Goal: Information Seeking & Learning: Learn about a topic

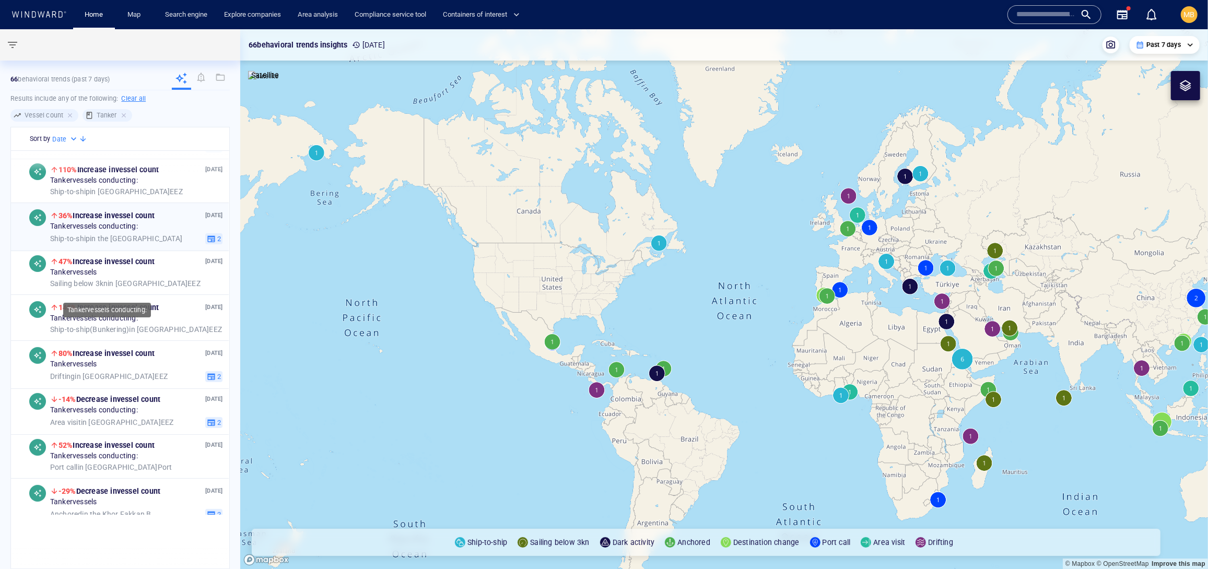
scroll to position [283, 0]
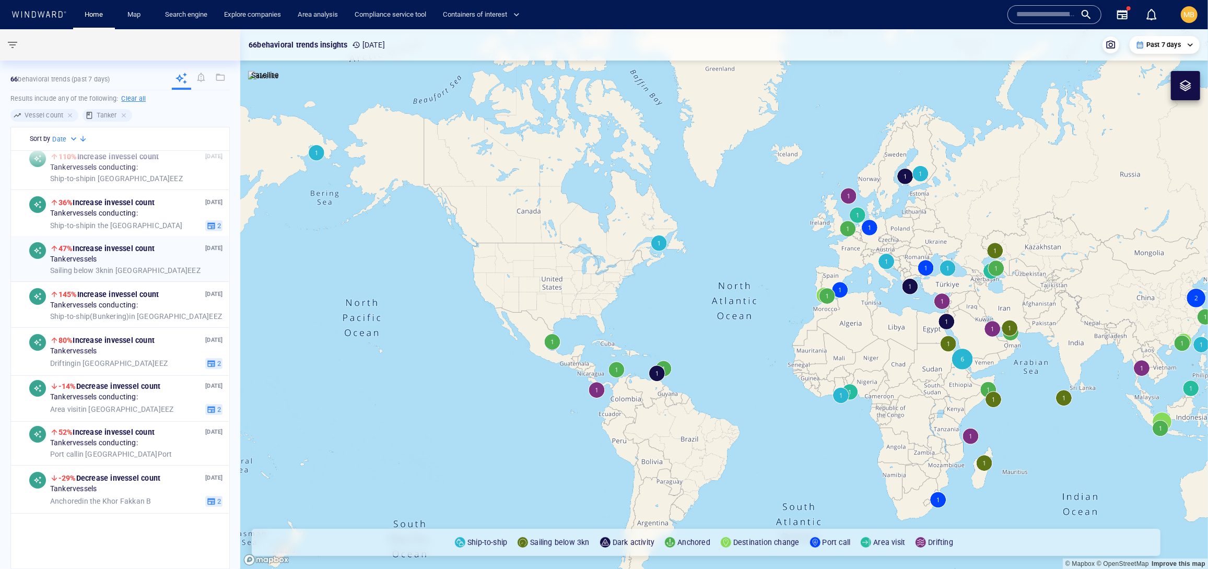
click at [150, 265] on div "Tanker vessels" at bounding box center [136, 259] width 173 height 9
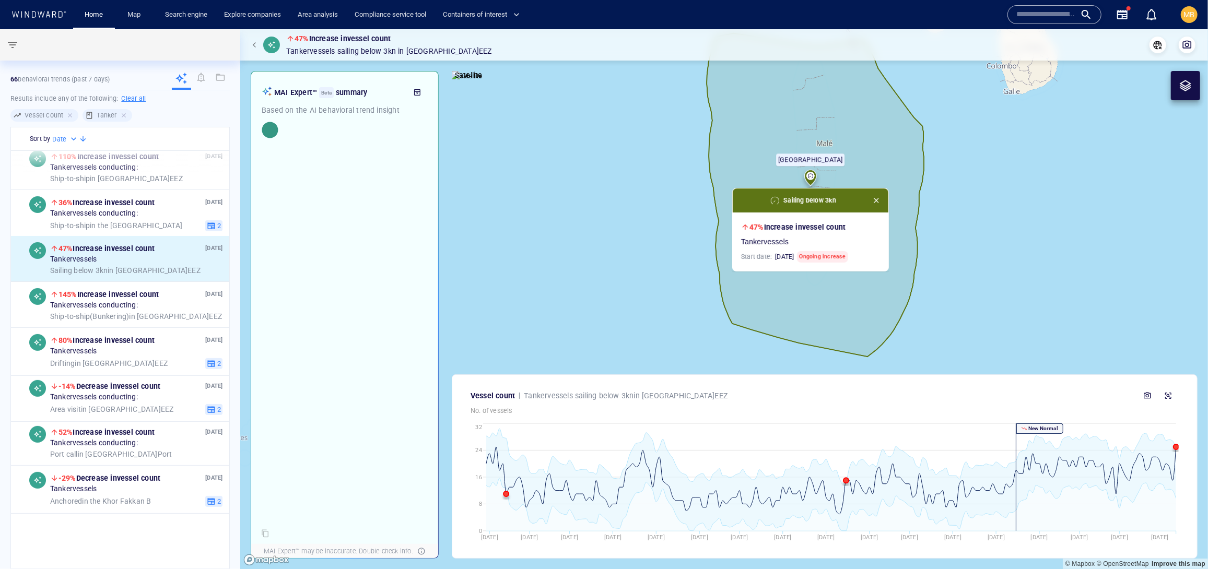
click at [1019, 259] on canvas "Map" at bounding box center [724, 299] width 968 height 541
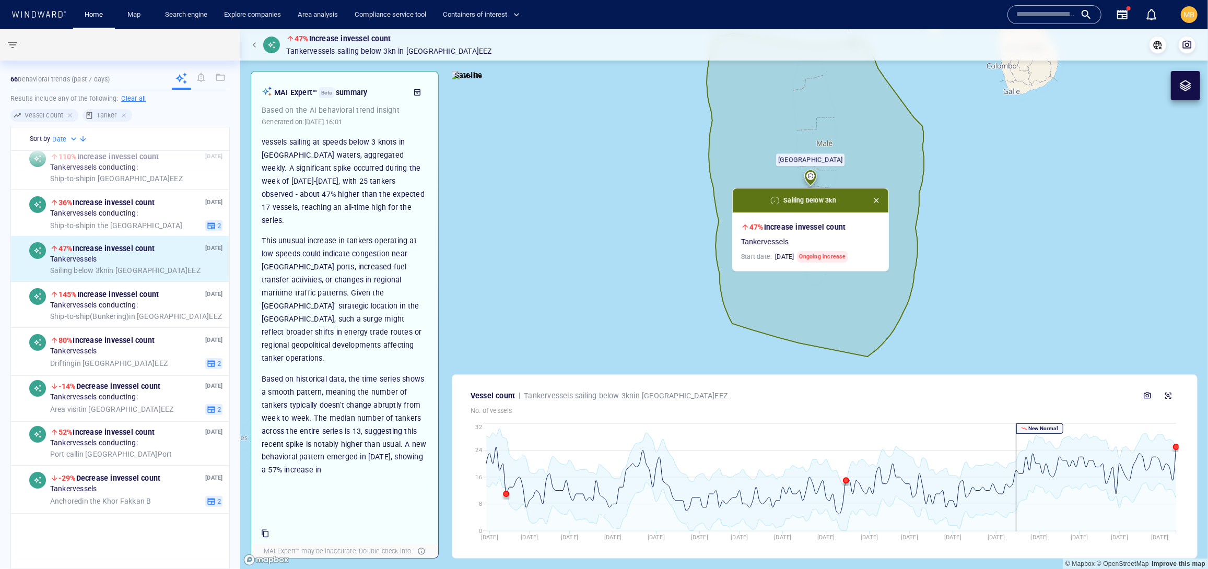
scroll to position [458, 0]
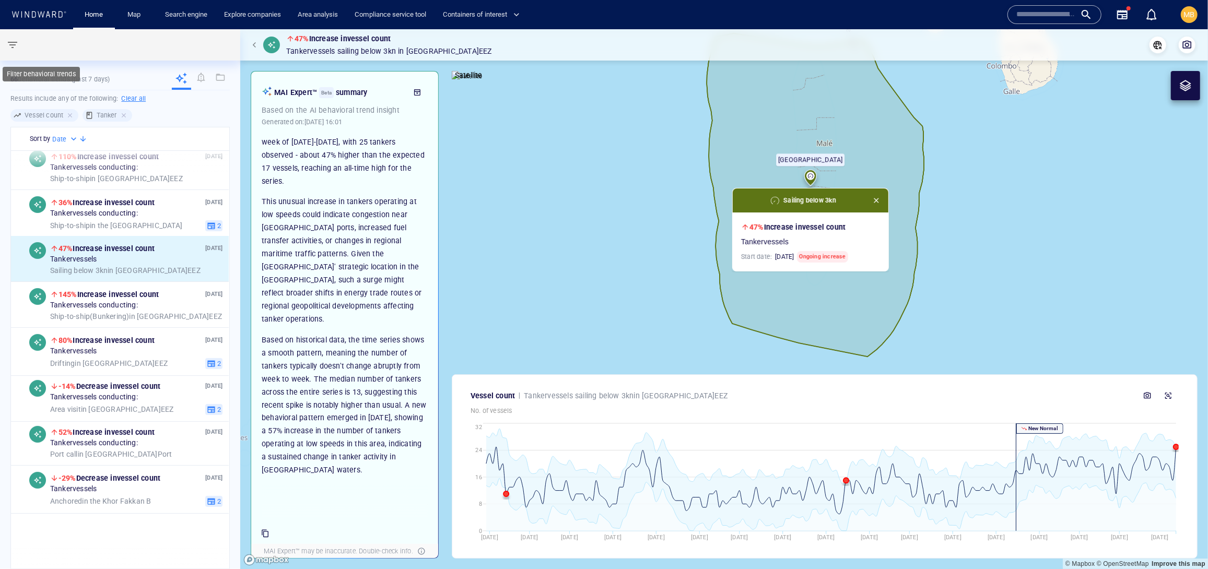
click at [13, 46] on span "button" at bounding box center [12, 45] width 13 height 13
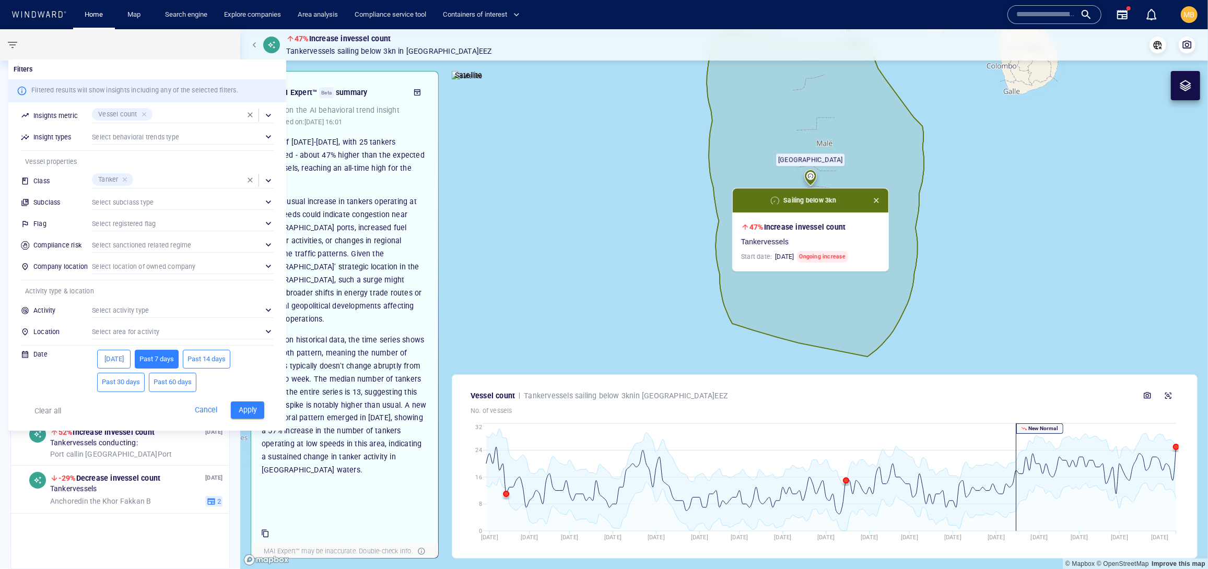
scroll to position [48, 0]
click at [205, 253] on div "​" at bounding box center [183, 245] width 182 height 16
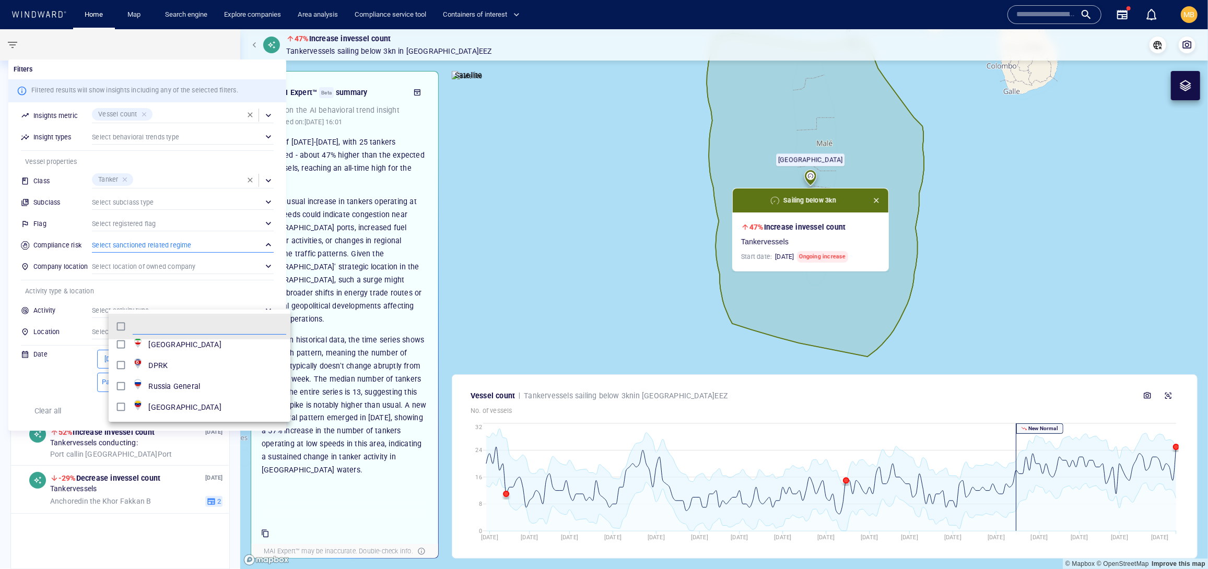
scroll to position [5, 0]
click at [261, 465] on div at bounding box center [604, 284] width 1208 height 569
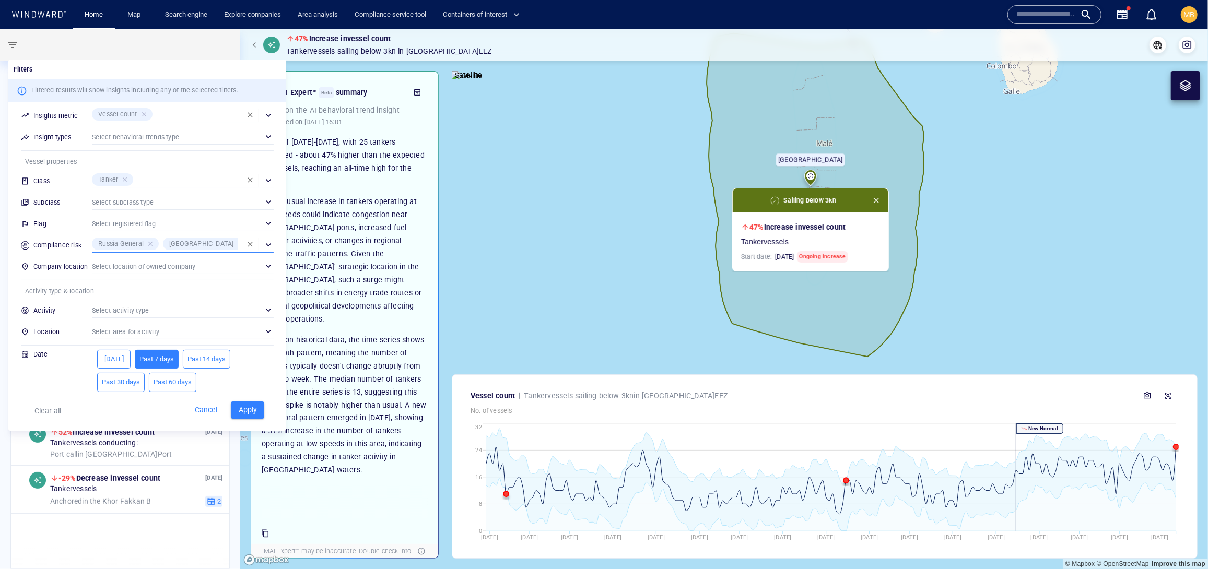
click at [259, 417] on span "Apply" at bounding box center [247, 410] width 23 height 13
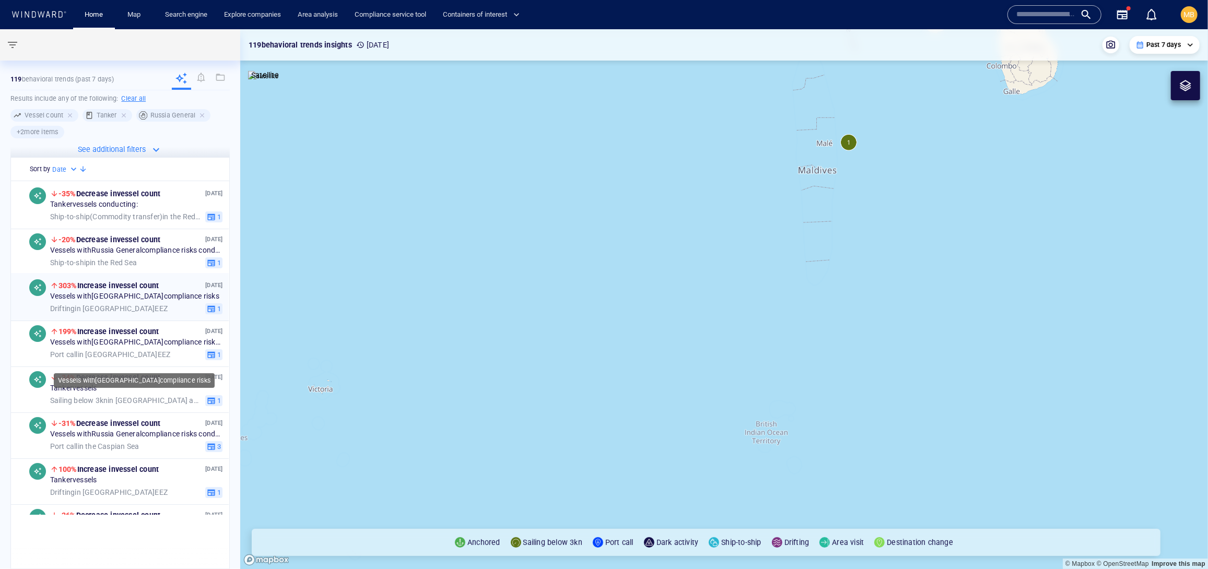
click at [141, 302] on span "Vessels with Iran compliance risks" at bounding box center [134, 297] width 169 height 9
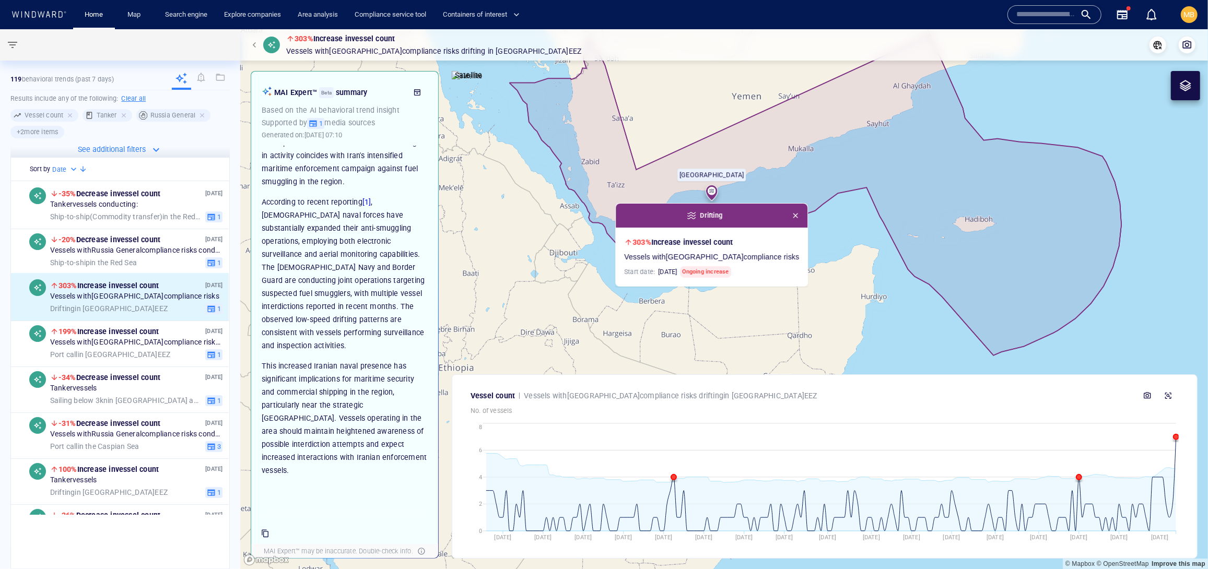
scroll to position [560, 0]
click at [800, 220] on span "button" at bounding box center [796, 216] width 8 height 8
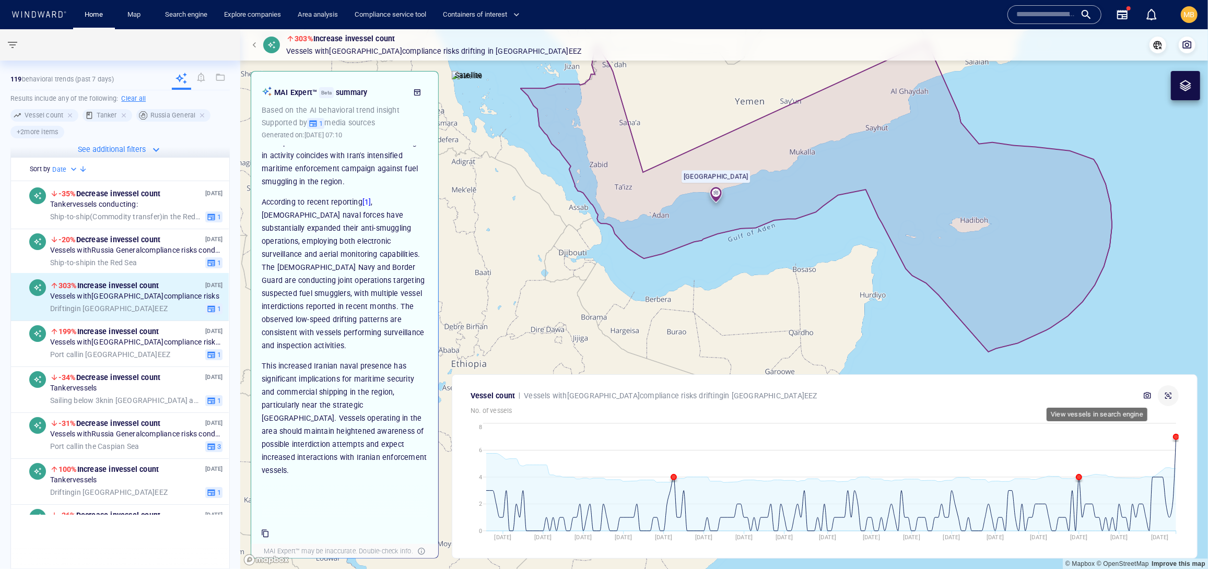
click at [1166, 392] on icon "button" at bounding box center [1168, 396] width 8 height 8
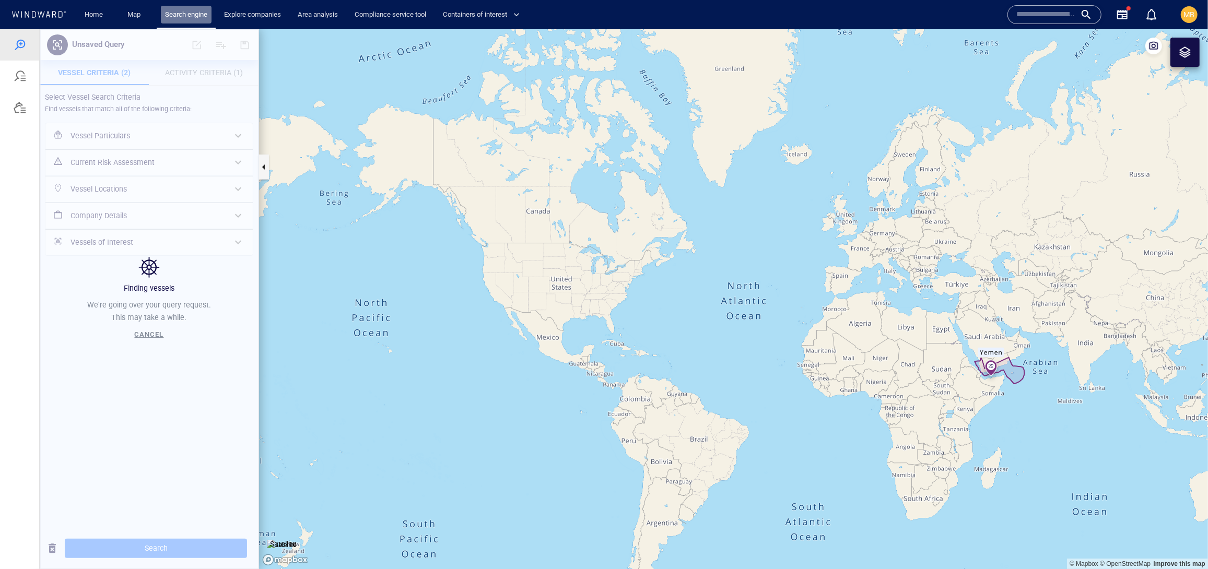
click at [212, 13] on link "Search engine" at bounding box center [186, 15] width 51 height 18
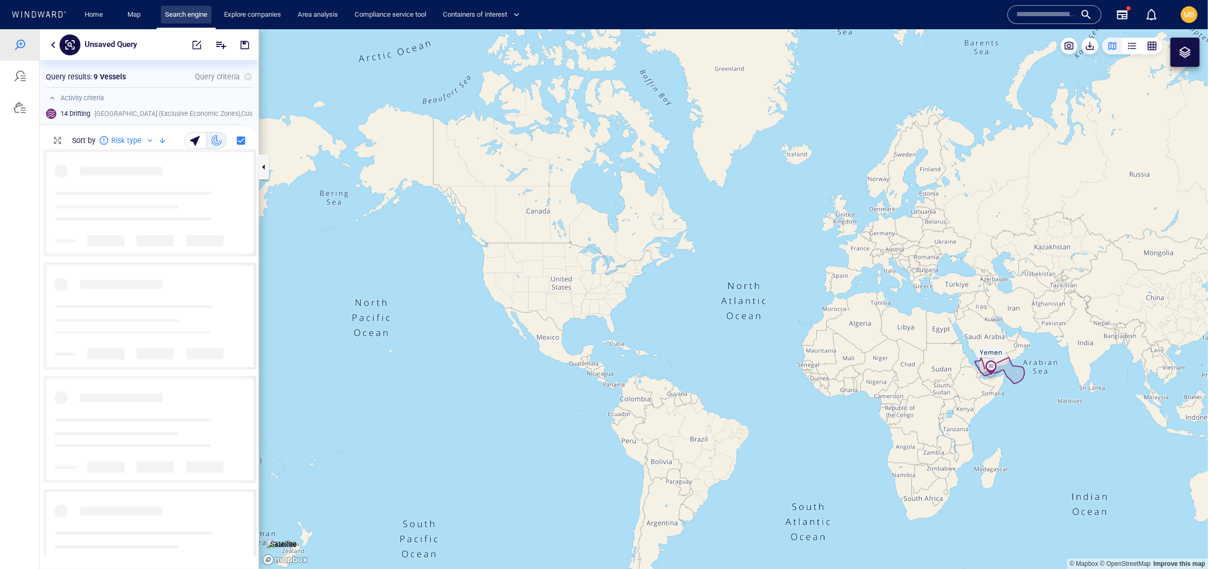
scroll to position [406, 218]
click at [212, 14] on link "Search engine" at bounding box center [186, 15] width 51 height 18
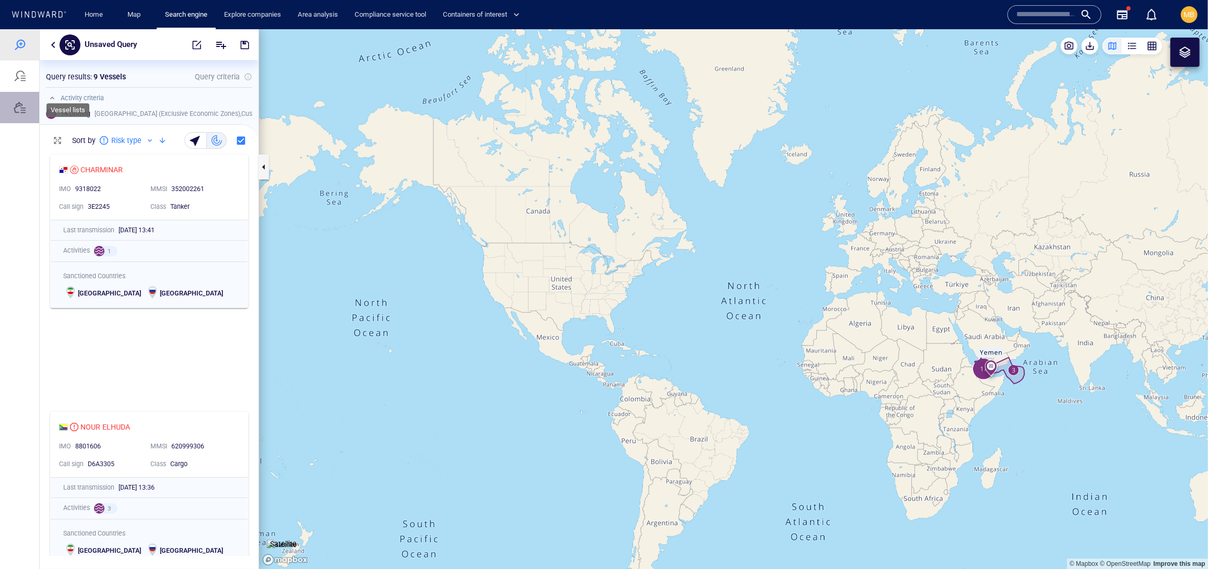
click at [19, 113] on div at bounding box center [20, 107] width 13 height 13
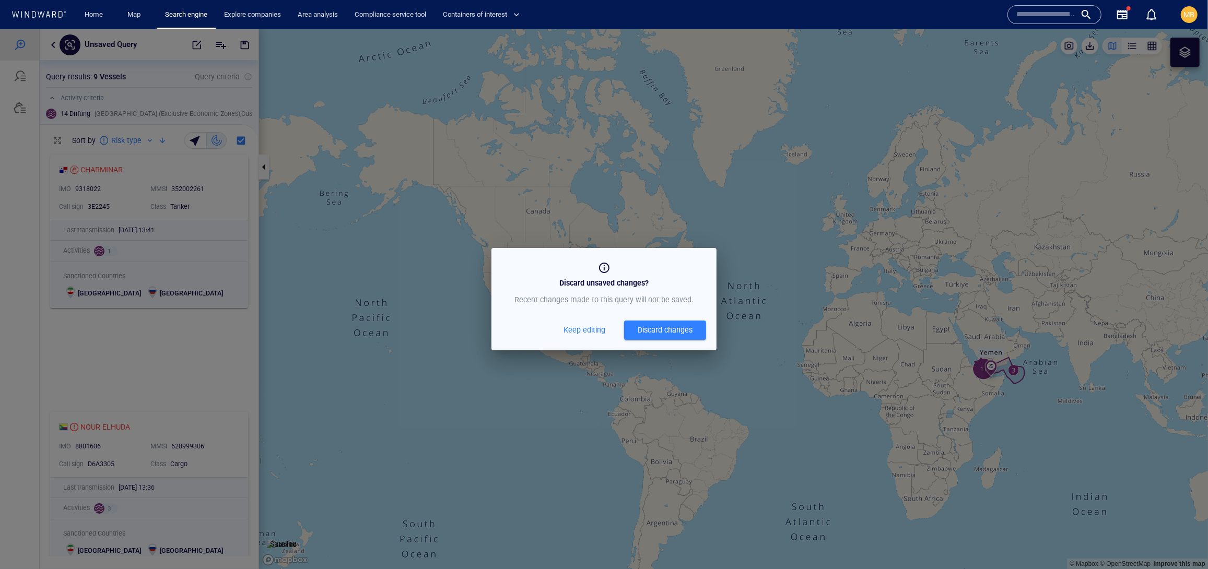
click at [648, 336] on div "Discard changes" at bounding box center [665, 329] width 55 height 13
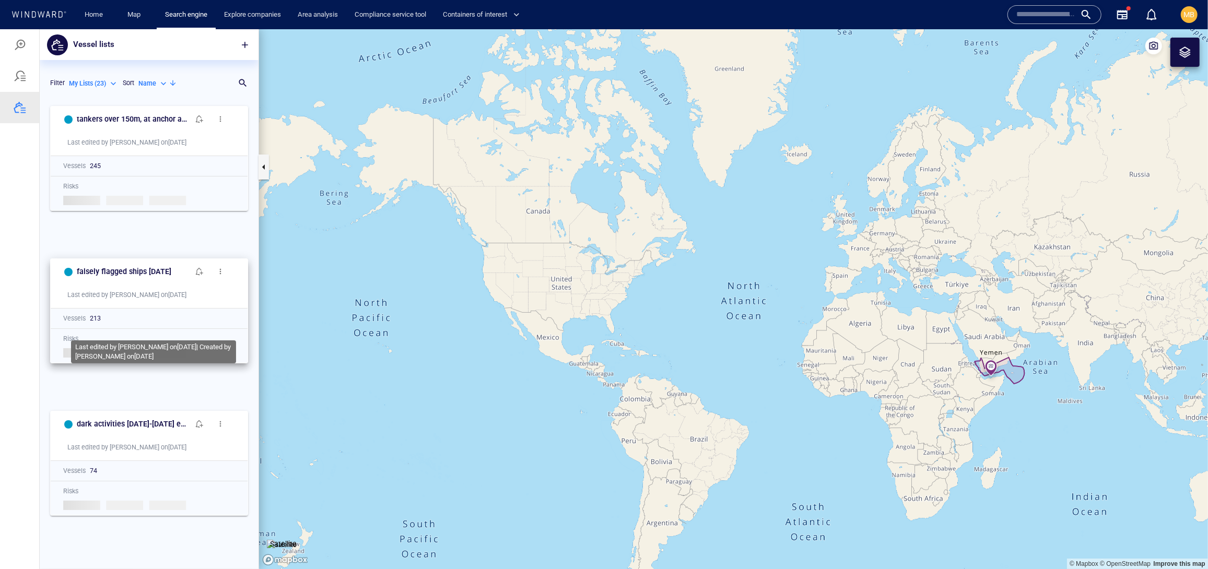
scroll to position [47, 0]
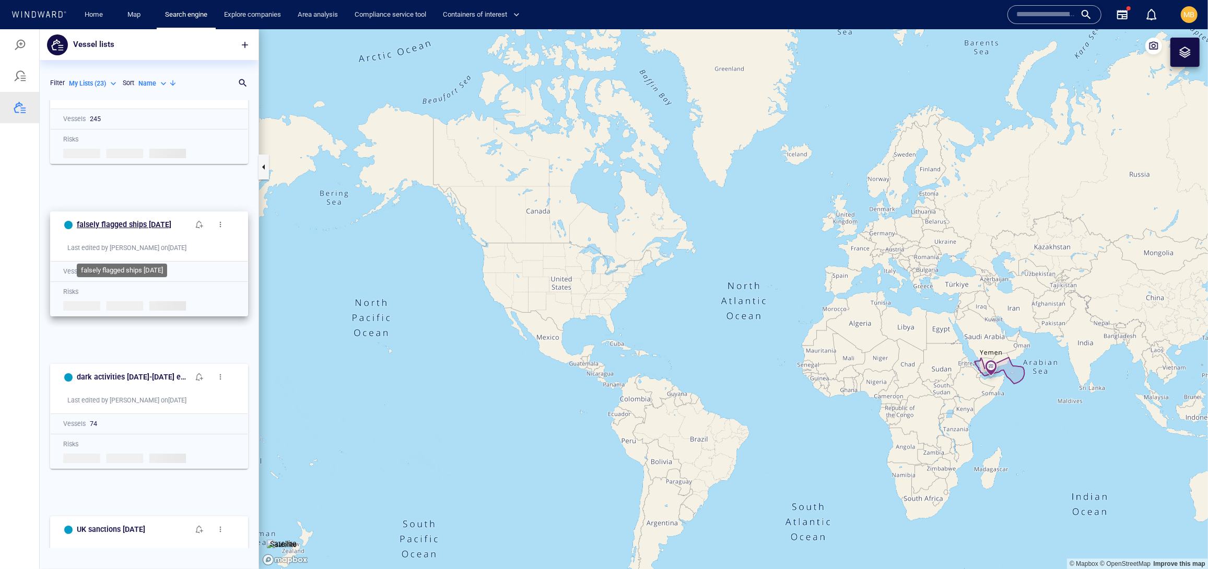
click at [141, 231] on h6 "falsely flagged ships [DATE]" at bounding box center [124, 224] width 95 height 13
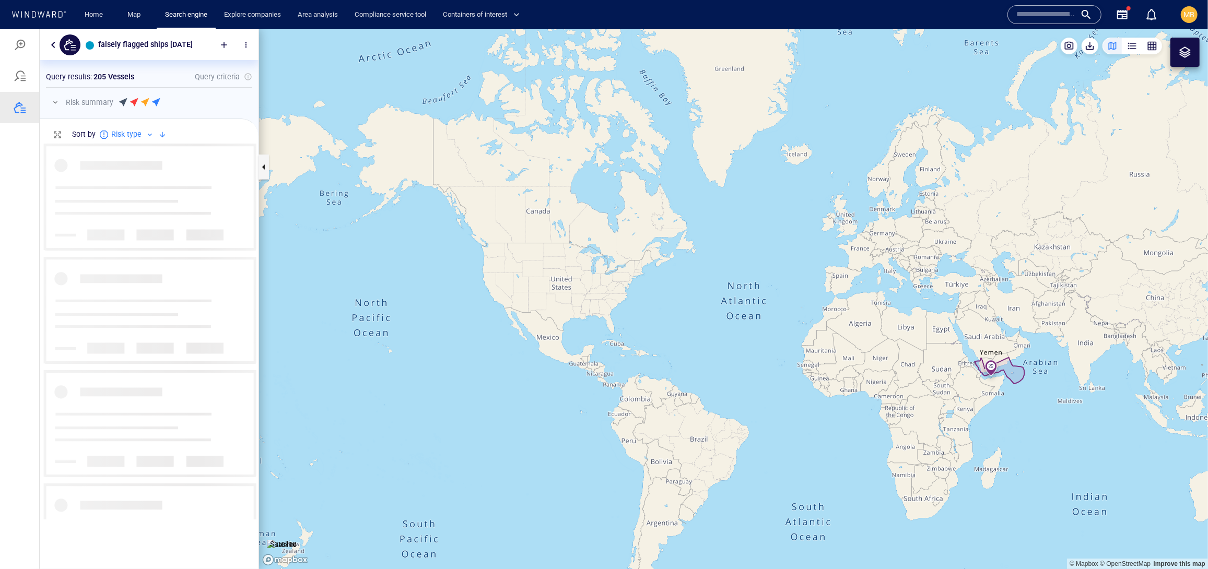
scroll to position [376, 218]
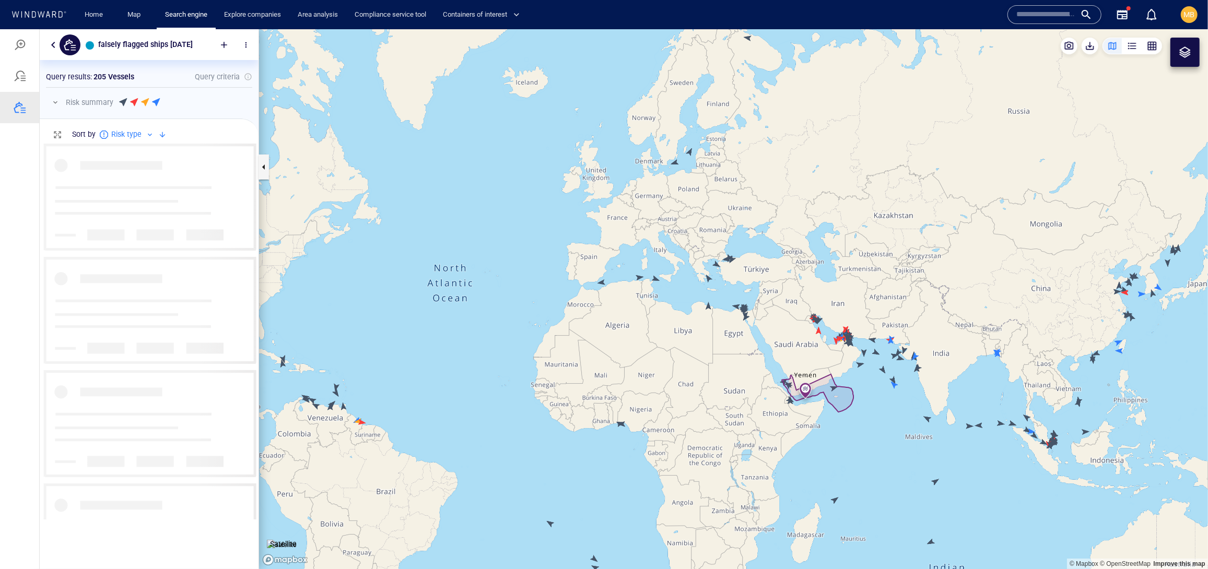
drag, startPoint x: 778, startPoint y: 355, endPoint x: 581, endPoint y: 360, distance: 196.5
click at [583, 360] on canvas "Map" at bounding box center [733, 299] width 949 height 541
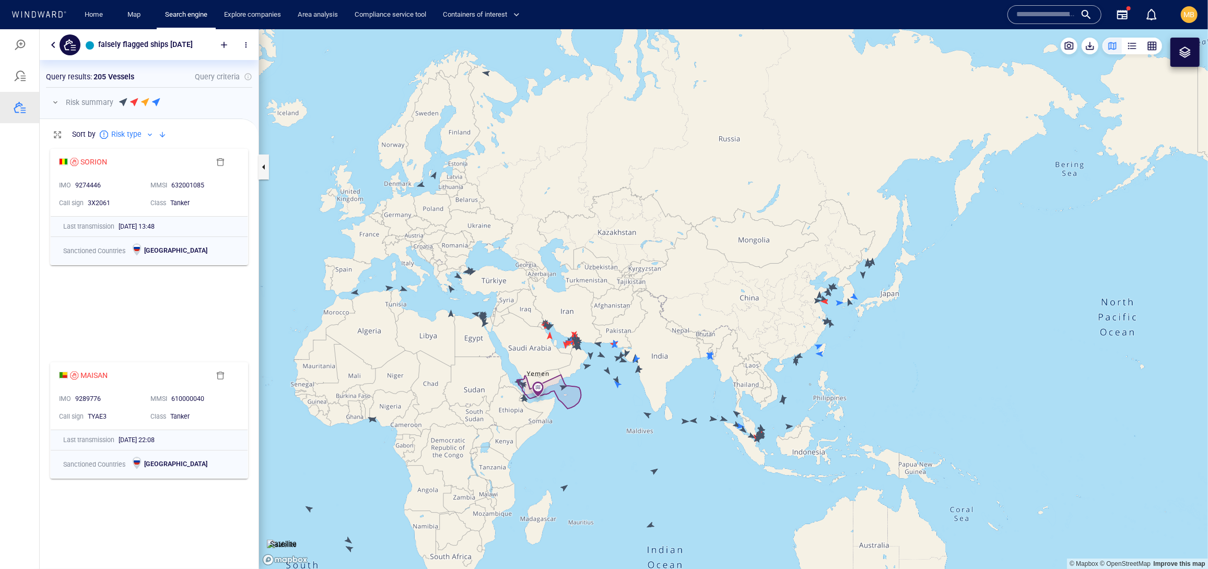
click at [1187, 56] on div at bounding box center [1185, 51] width 13 height 13
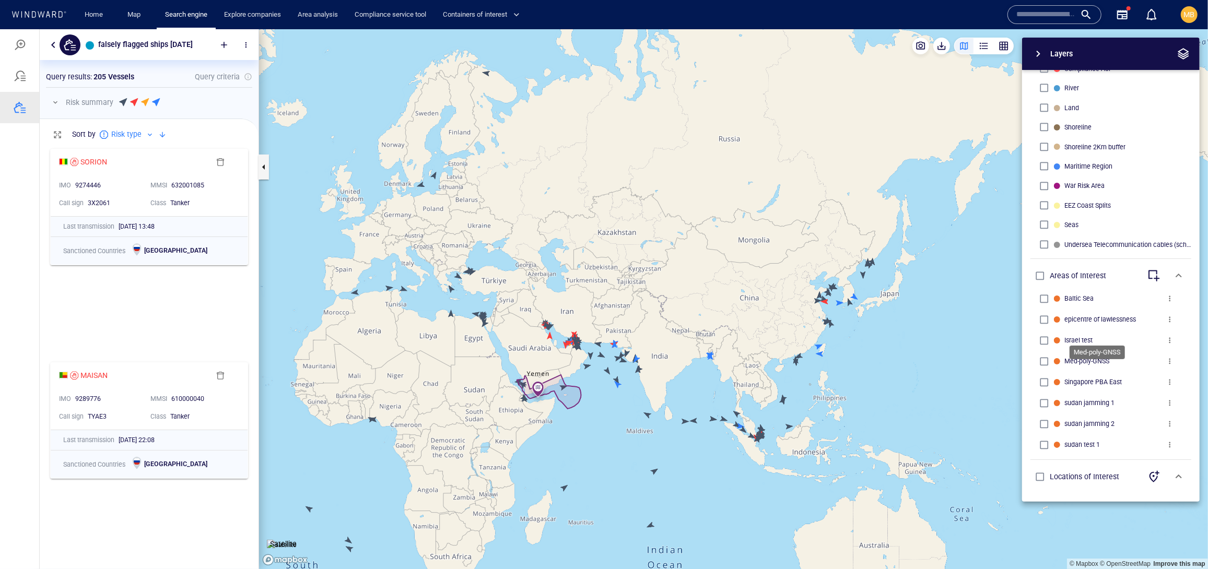
scroll to position [0, 0]
click at [571, 408] on canvas "Map" at bounding box center [733, 299] width 949 height 541
drag, startPoint x: 603, startPoint y: 392, endPoint x: 755, endPoint y: 382, distance: 152.9
click at [757, 381] on canvas "Map" at bounding box center [733, 299] width 949 height 541
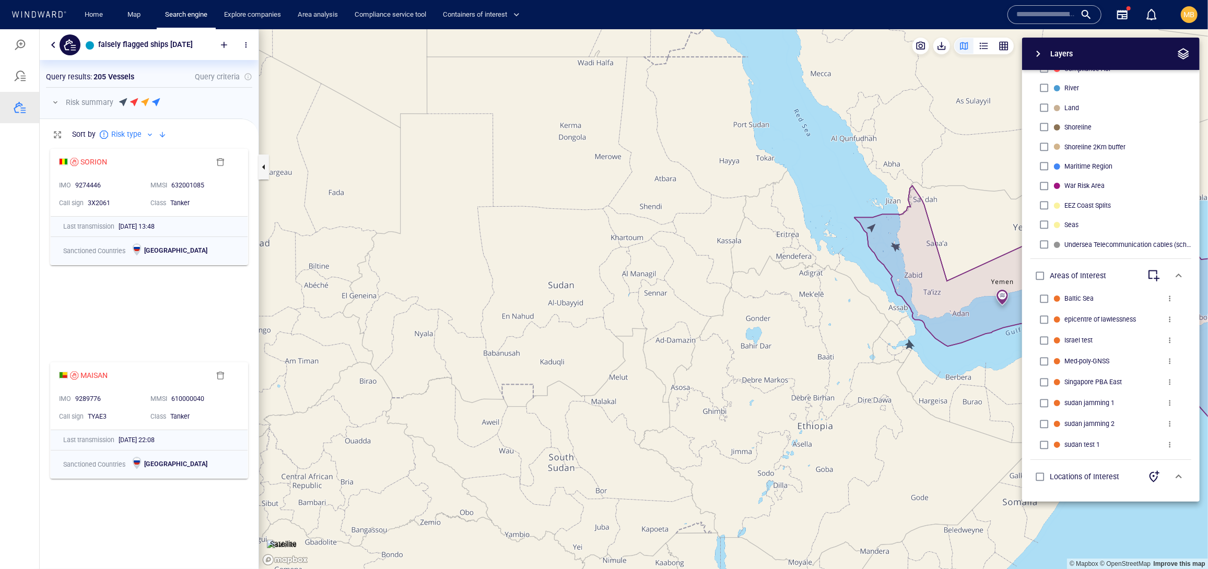
drag, startPoint x: 836, startPoint y: 322, endPoint x: 736, endPoint y: 307, distance: 101.4
click at [736, 309] on canvas "Map" at bounding box center [733, 299] width 949 height 541
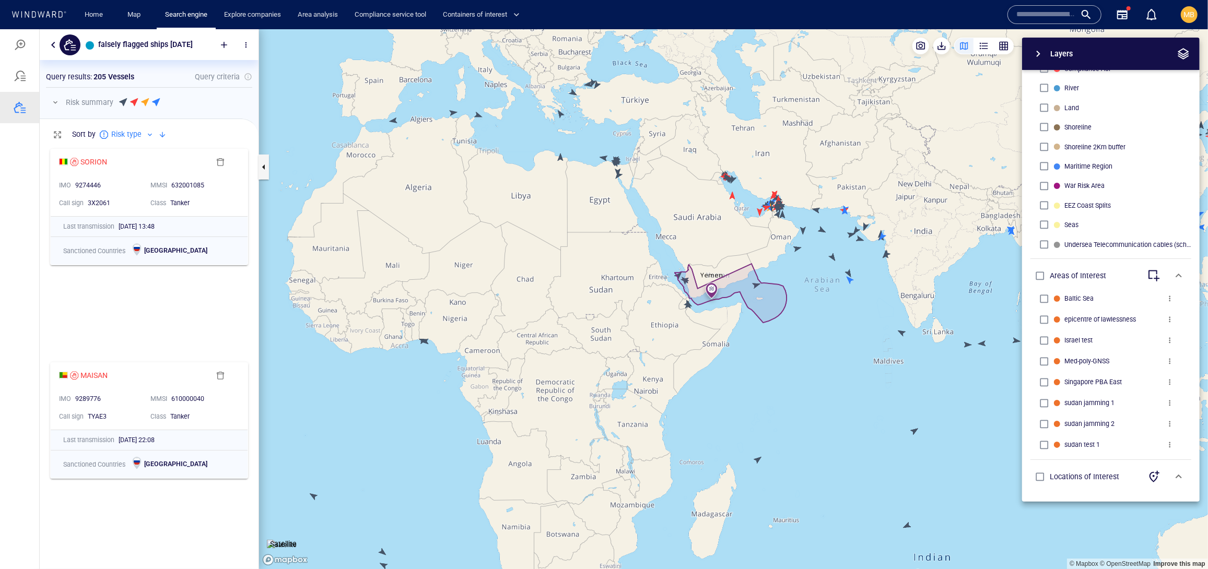
drag, startPoint x: 580, startPoint y: 299, endPoint x: 704, endPoint y: 309, distance: 124.7
click at [703, 309] on canvas "Map" at bounding box center [733, 299] width 949 height 541
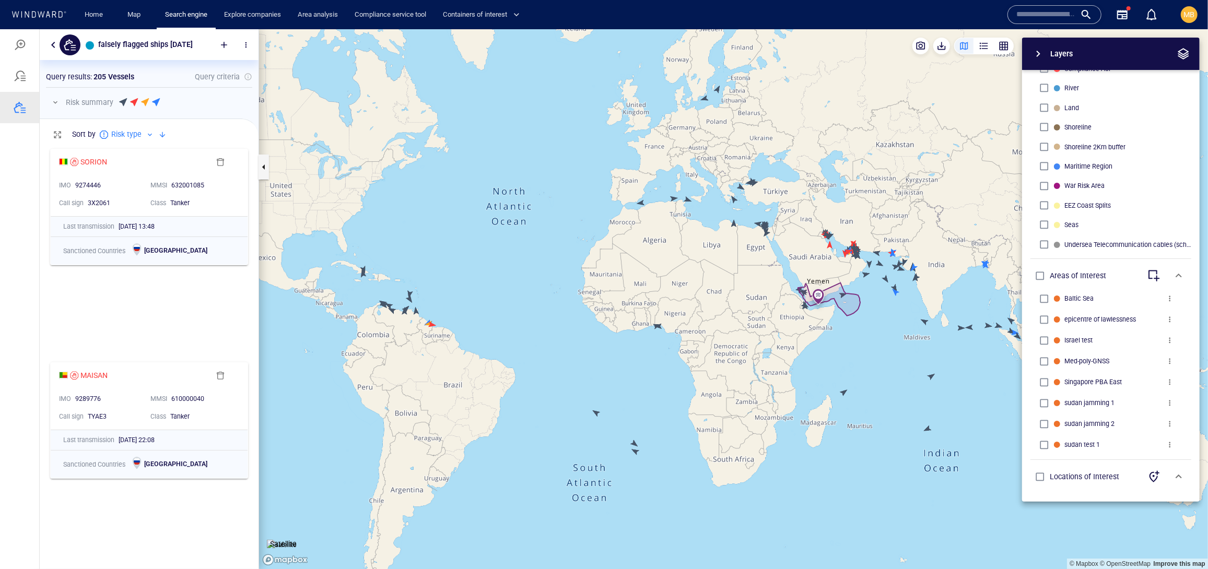
drag, startPoint x: 676, startPoint y: 284, endPoint x: 647, endPoint y: 341, distance: 63.3
click at [648, 340] on canvas "Map" at bounding box center [733, 299] width 949 height 541
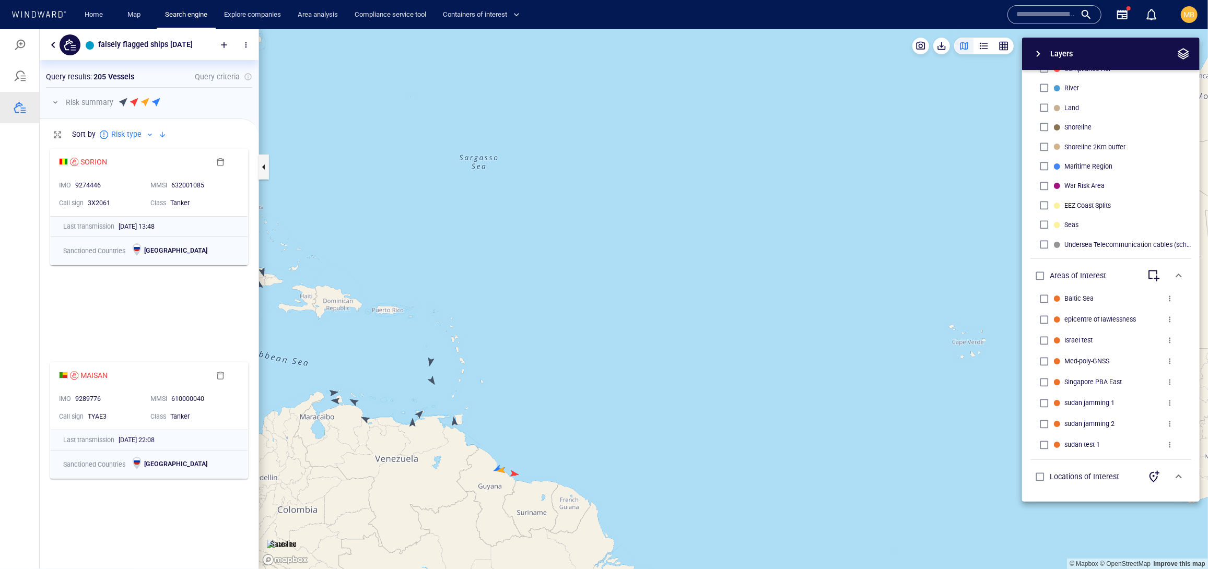
drag, startPoint x: 329, startPoint y: 345, endPoint x: 470, endPoint y: 345, distance: 141.6
click at [470, 345] on canvas "Map" at bounding box center [733, 299] width 949 height 541
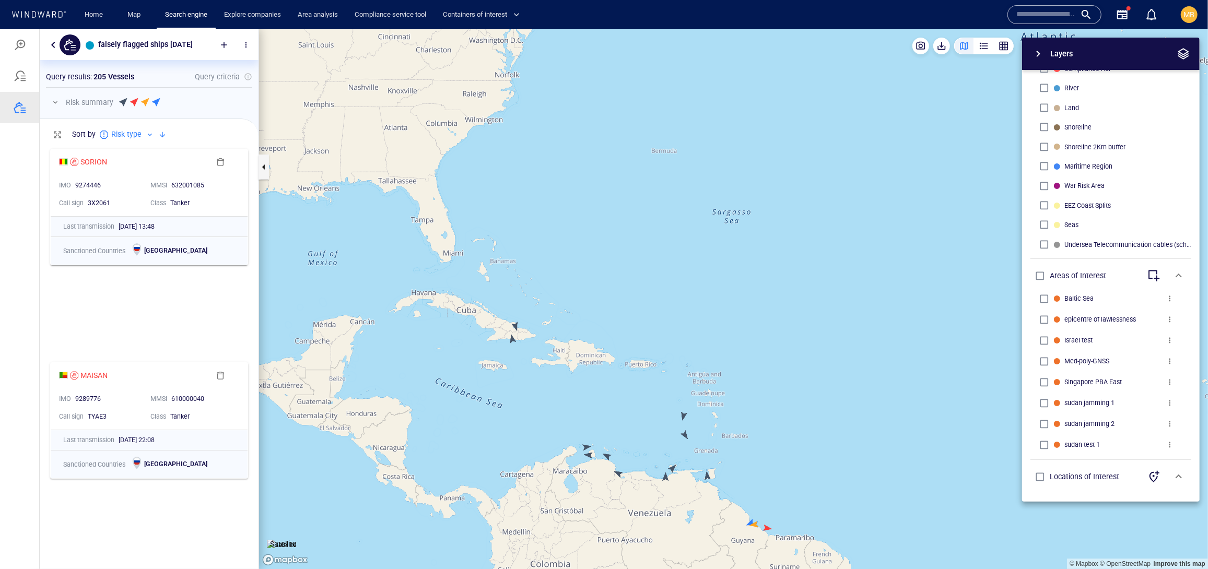
drag, startPoint x: 483, startPoint y: 272, endPoint x: 479, endPoint y: 329, distance: 56.6
click at [479, 329] on canvas "Map" at bounding box center [733, 299] width 949 height 541
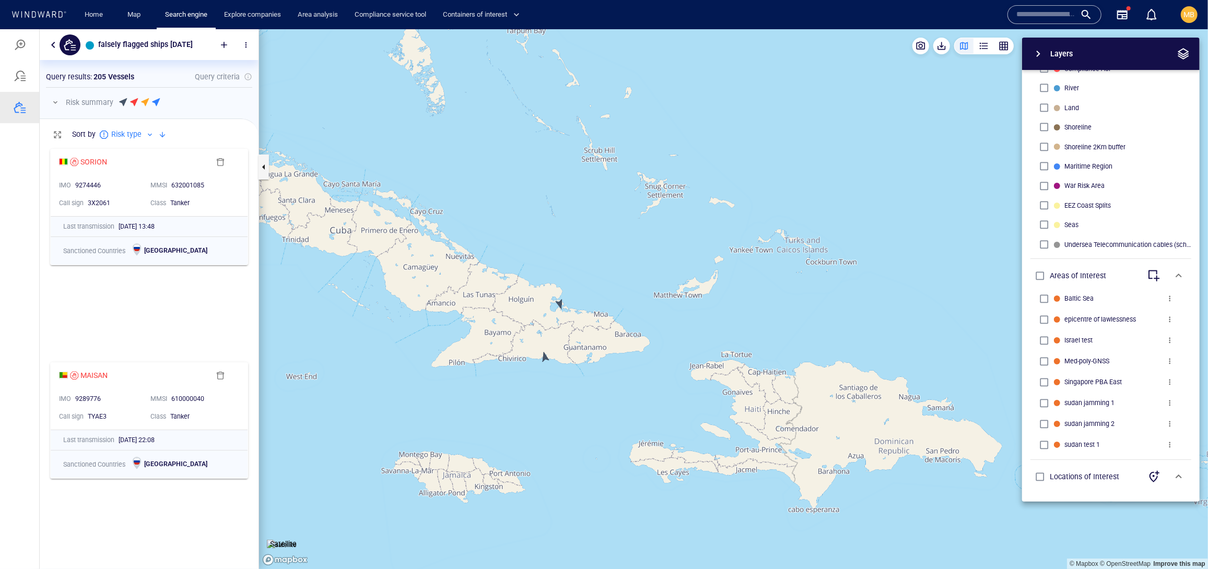
click at [543, 357] on canvas "Map" at bounding box center [733, 299] width 949 height 541
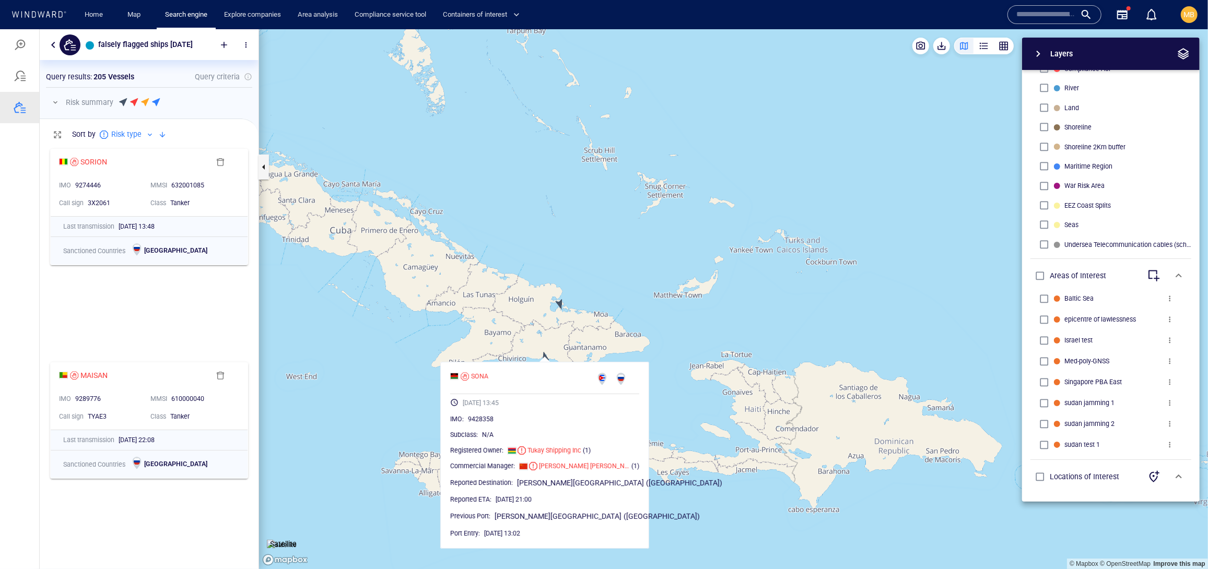
click at [561, 300] on canvas "Map" at bounding box center [733, 299] width 949 height 541
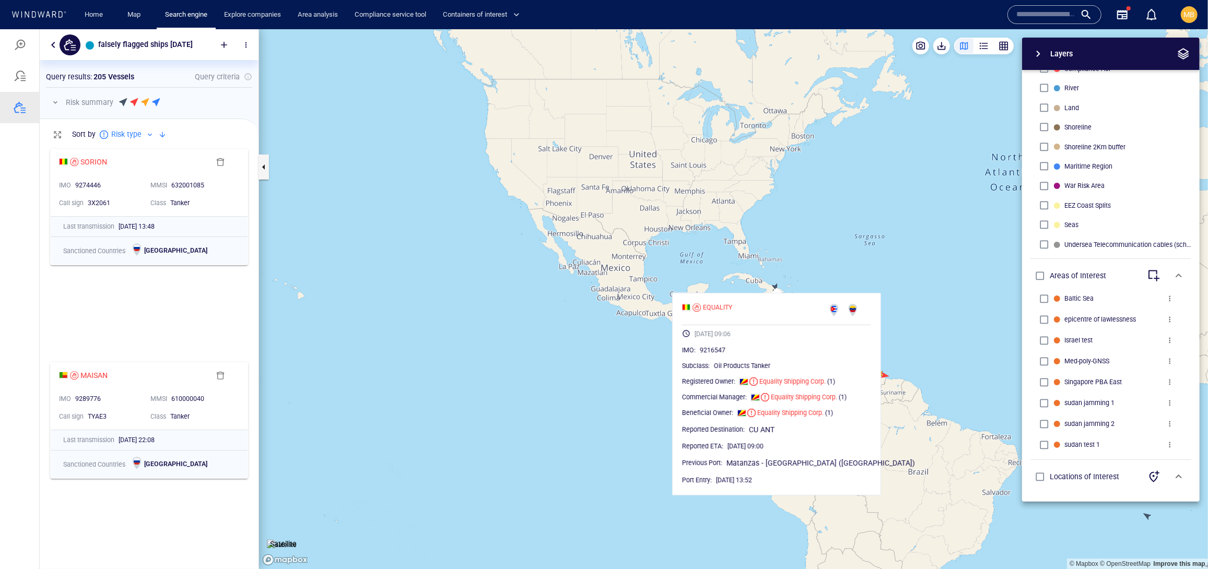
click at [852, 244] on canvas "Map" at bounding box center [733, 299] width 949 height 541
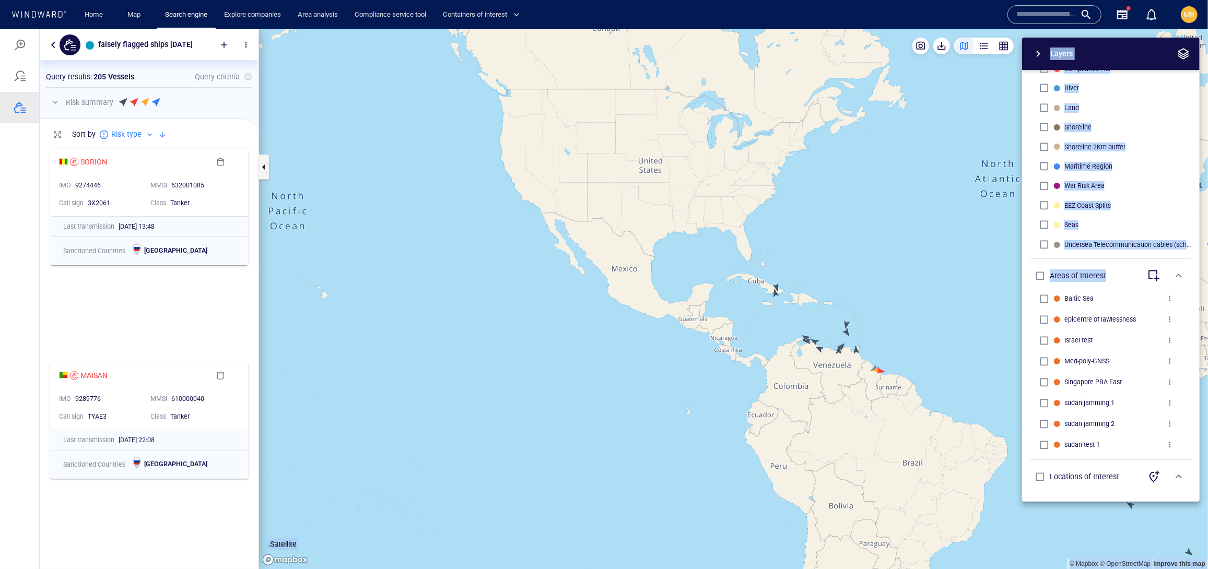
drag, startPoint x: 903, startPoint y: 257, endPoint x: 765, endPoint y: 246, distance: 138.3
click at [765, 246] on div "© Mapbox © OpenStreetMap Improve this map Satellite Layers System Areas Interna…" at bounding box center [733, 299] width 949 height 540
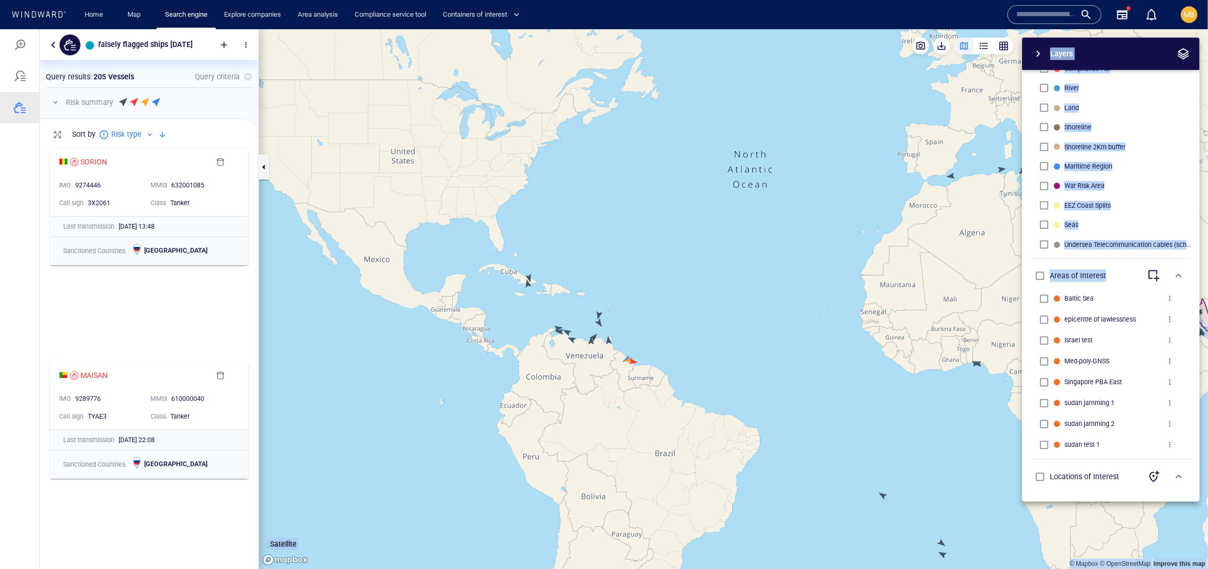
drag, startPoint x: 867, startPoint y: 252, endPoint x: 483, endPoint y: 236, distance: 384.9
click at [483, 236] on canvas "Map" at bounding box center [733, 299] width 949 height 541
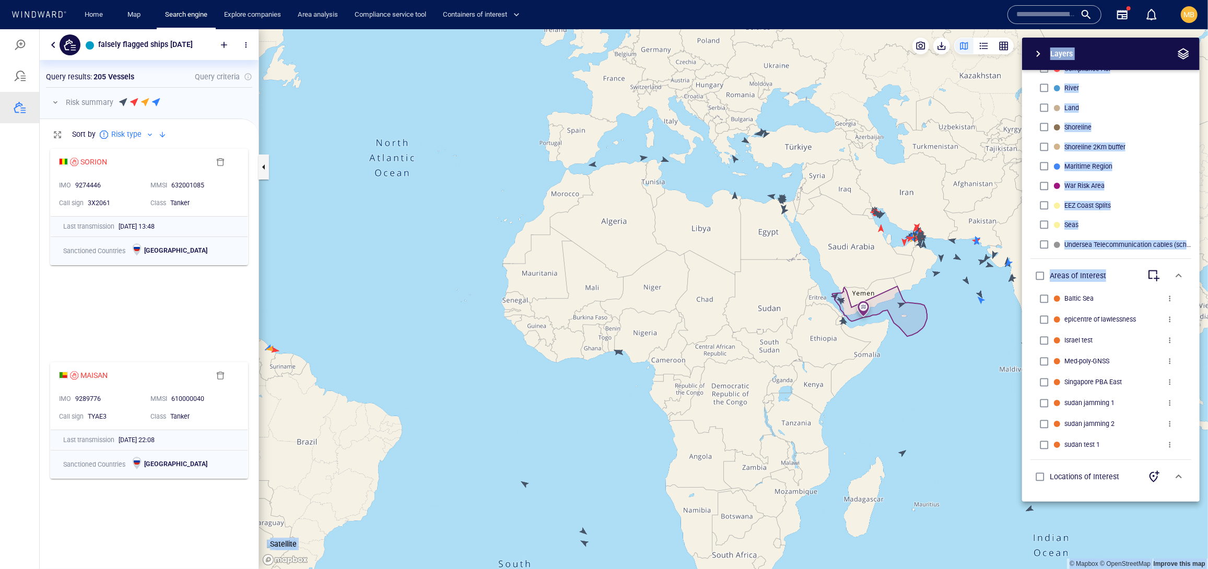
click at [594, 164] on canvas "Map" at bounding box center [733, 299] width 949 height 541
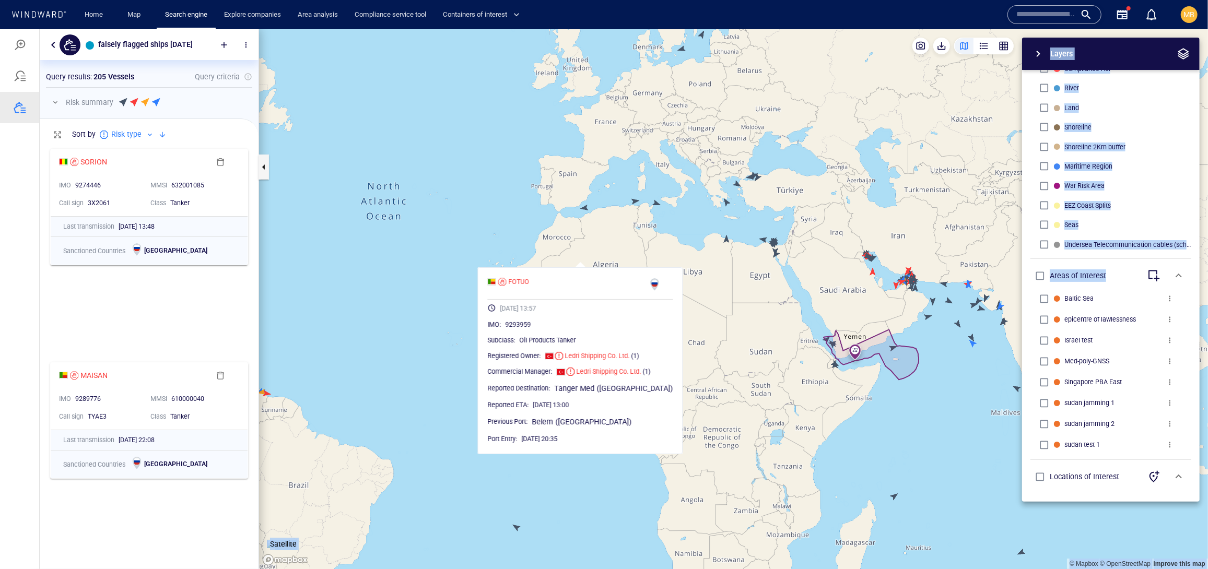
drag, startPoint x: 772, startPoint y: 161, endPoint x: 759, endPoint y: 254, distance: 94.4
click at [759, 259] on canvas "Map" at bounding box center [733, 299] width 949 height 541
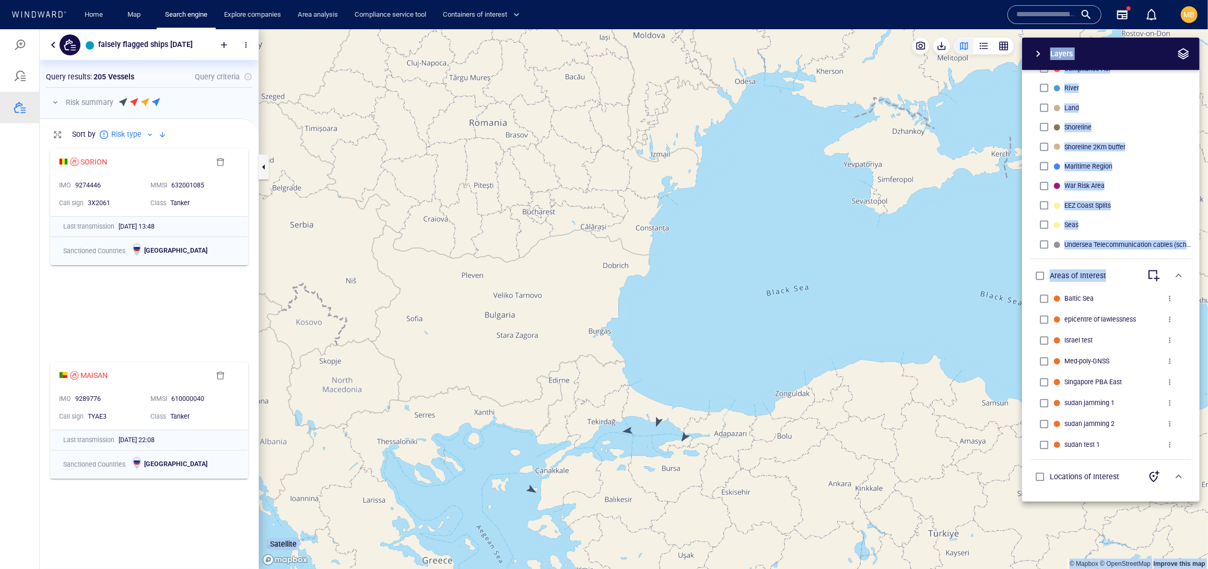
drag, startPoint x: 702, startPoint y: 385, endPoint x: 699, endPoint y: 328, distance: 57.0
click at [700, 328] on canvas "Map" at bounding box center [733, 299] width 949 height 541
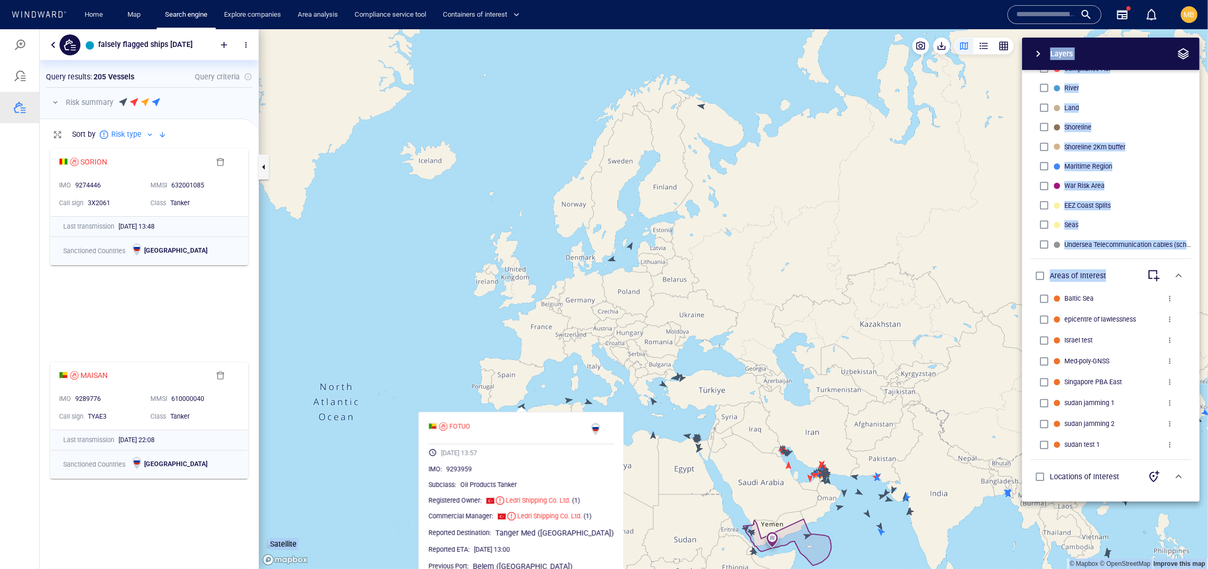
click at [592, 365] on canvas "Map" at bounding box center [733, 299] width 949 height 541
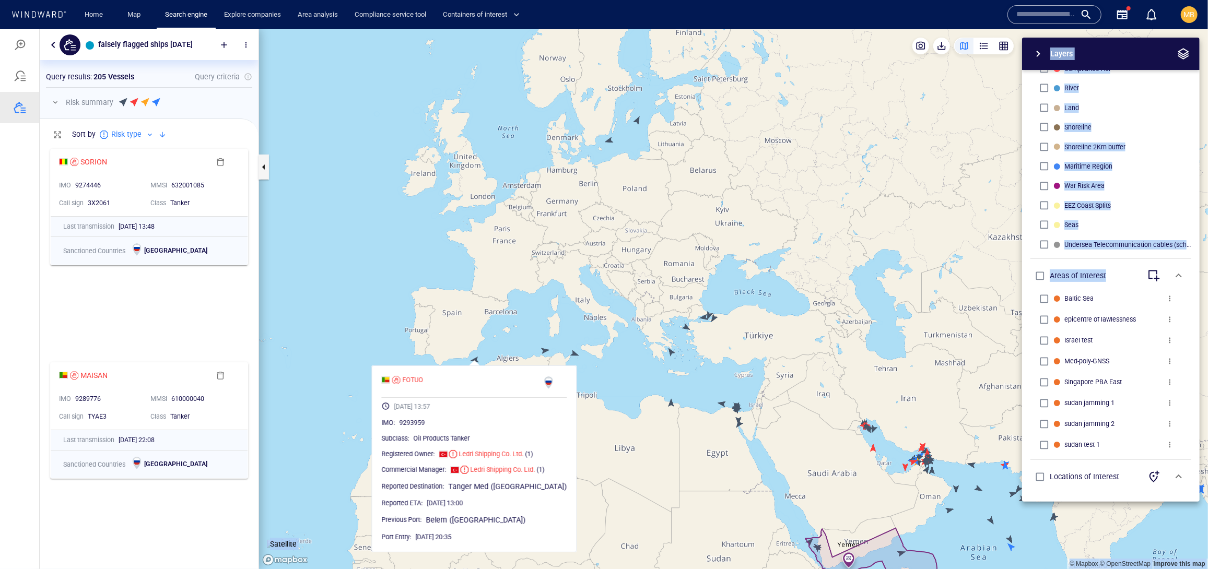
click at [610, 138] on canvas "Map" at bounding box center [733, 299] width 949 height 541
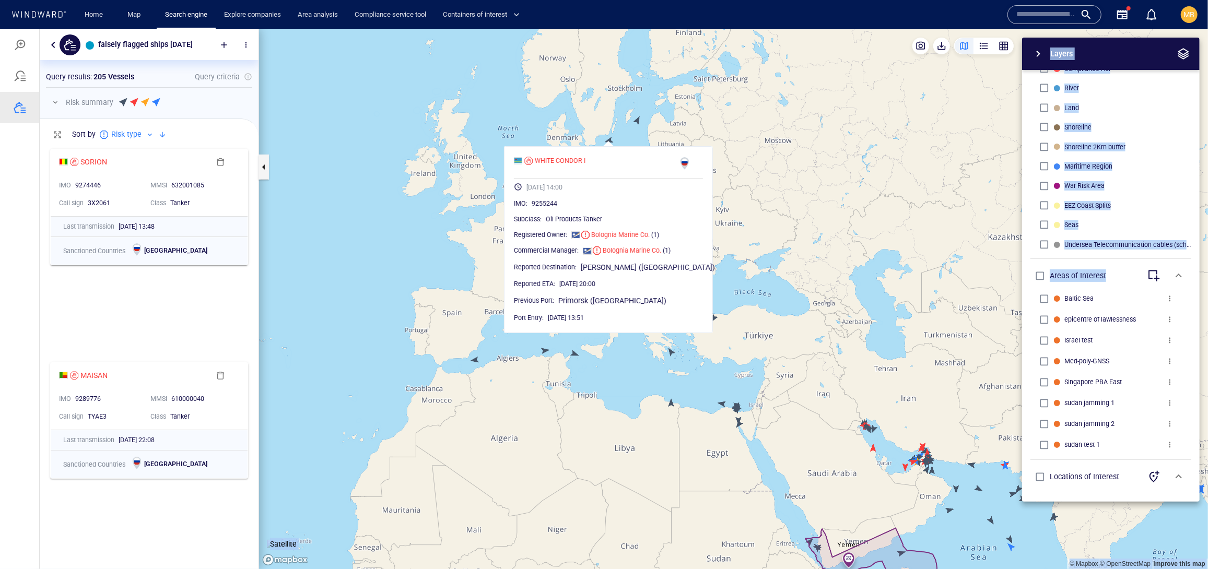
click at [638, 118] on canvas "Map" at bounding box center [733, 299] width 949 height 541
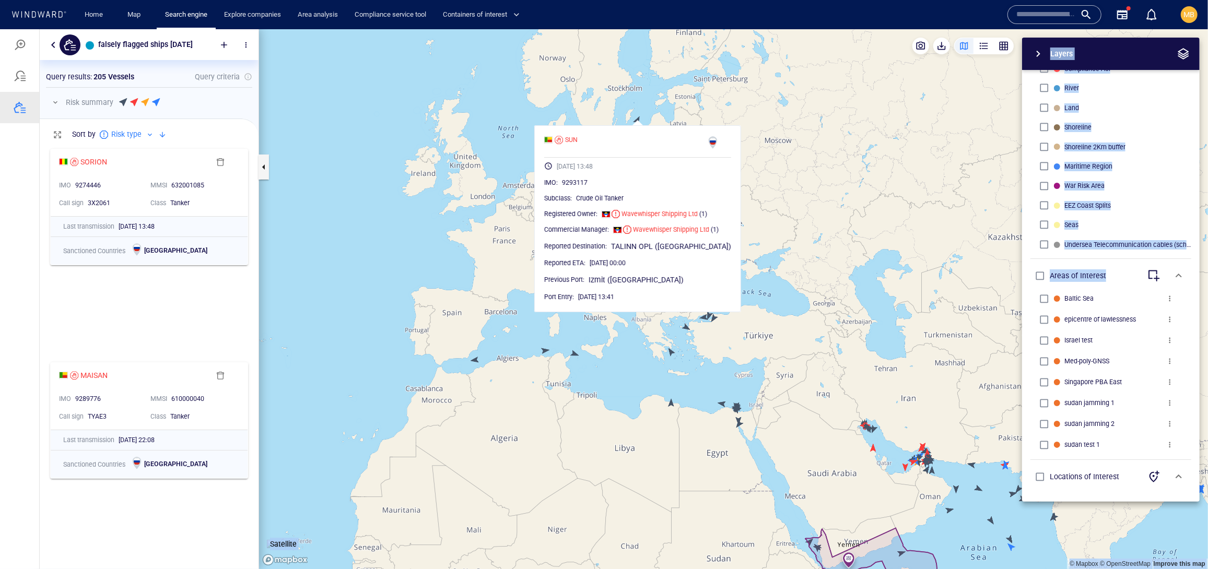
click at [655, 110] on canvas "Map" at bounding box center [733, 299] width 949 height 541
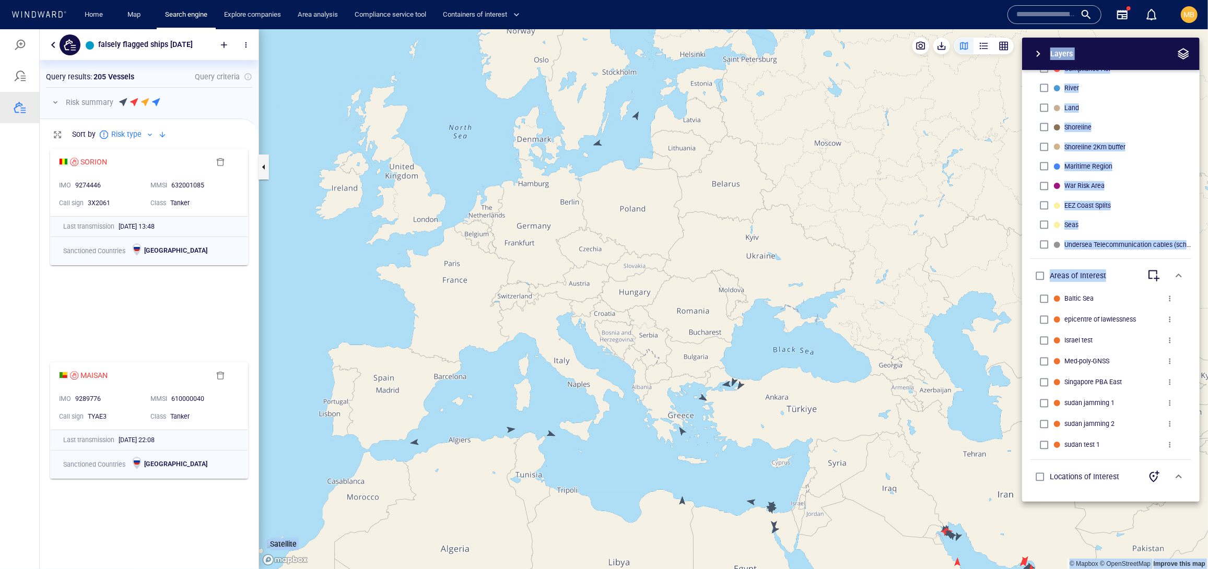
drag, startPoint x: 583, startPoint y: 237, endPoint x: 567, endPoint y: 263, distance: 31.2
click at [567, 263] on canvas "Map" at bounding box center [733, 299] width 949 height 541
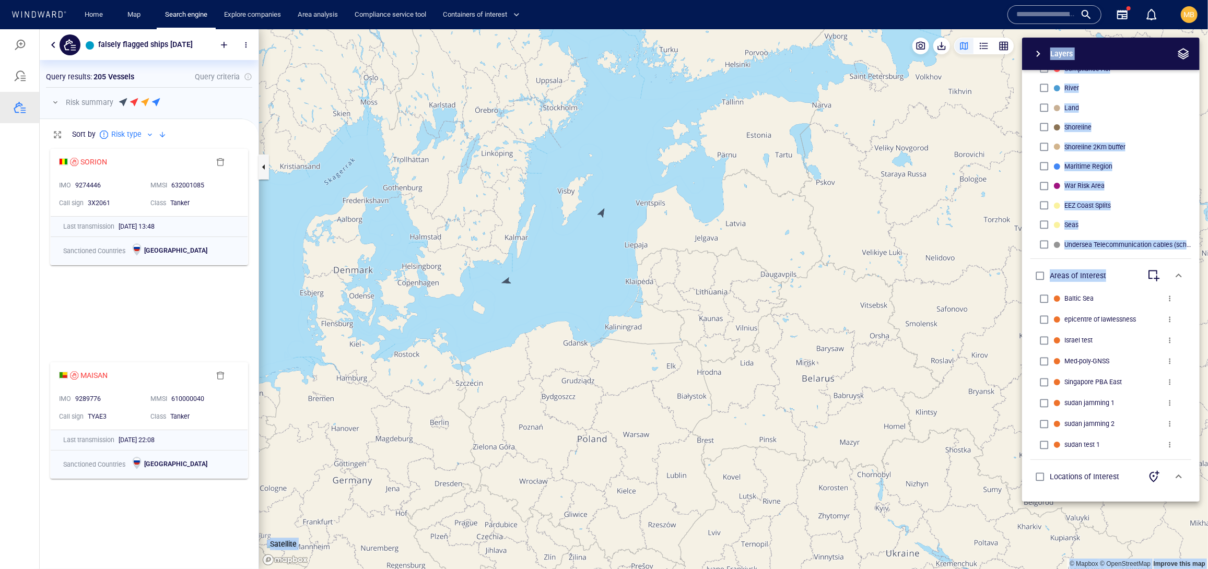
click at [508, 280] on canvas "Map" at bounding box center [733, 299] width 949 height 541
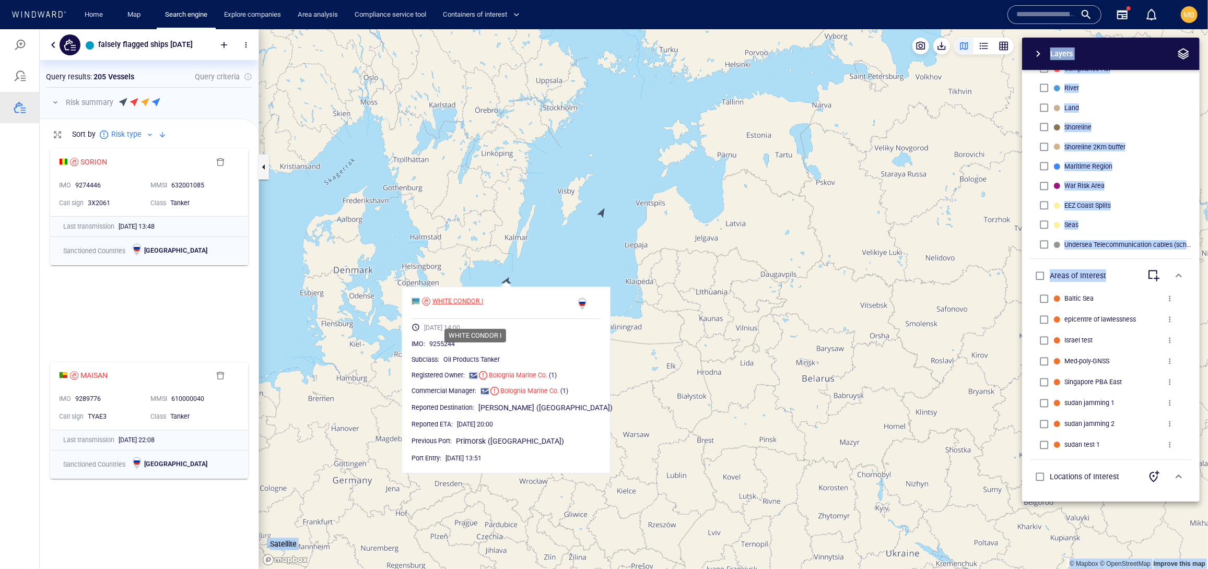
click at [483, 306] on div "WHITE CONDOR I" at bounding box center [458, 300] width 51 height 9
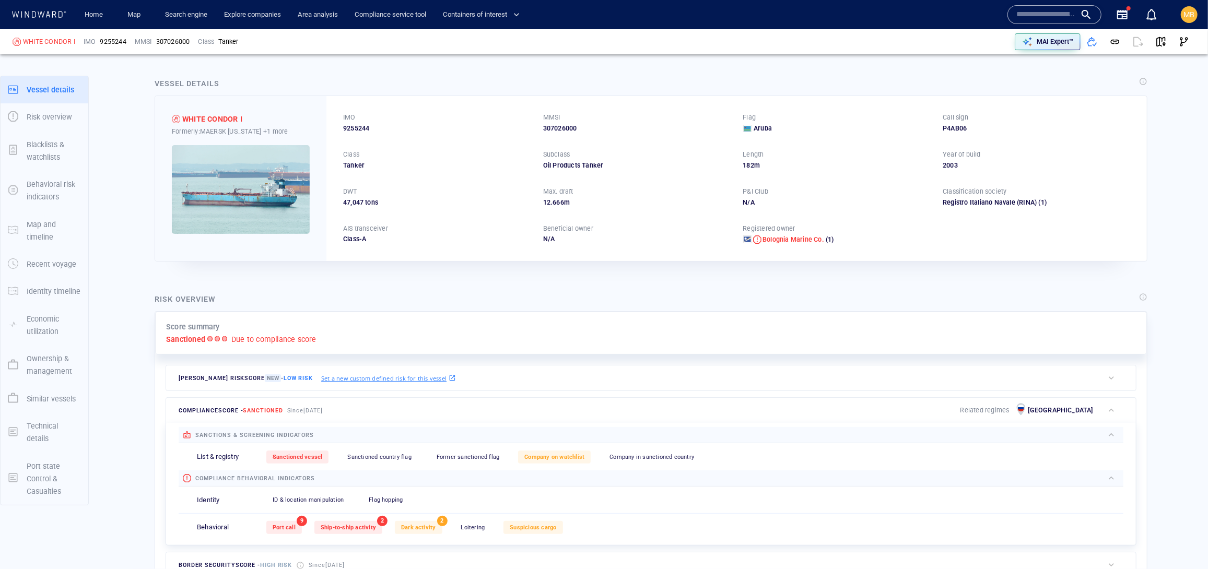
scroll to position [34, 0]
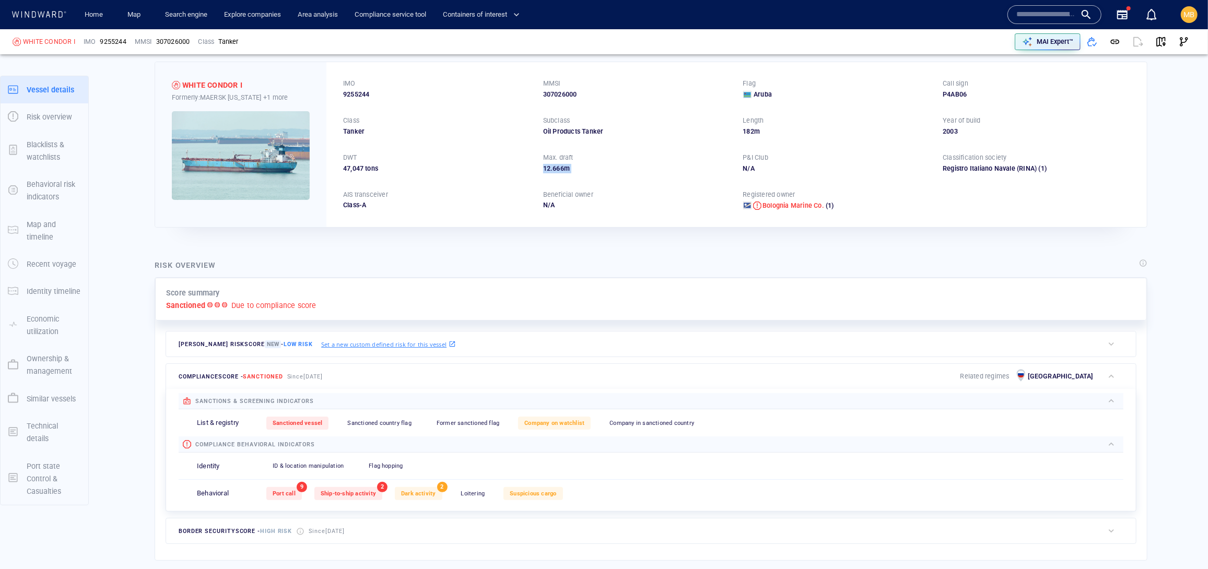
drag, startPoint x: 656, startPoint y: 201, endPoint x: 742, endPoint y: 187, distance: 86.8
click at [742, 188] on div "IMO 9255244 MMSI 307026000 Flag Aruba Call sign P4AB06 Class Tanker Subclass Oi…" at bounding box center [737, 144] width 821 height 165
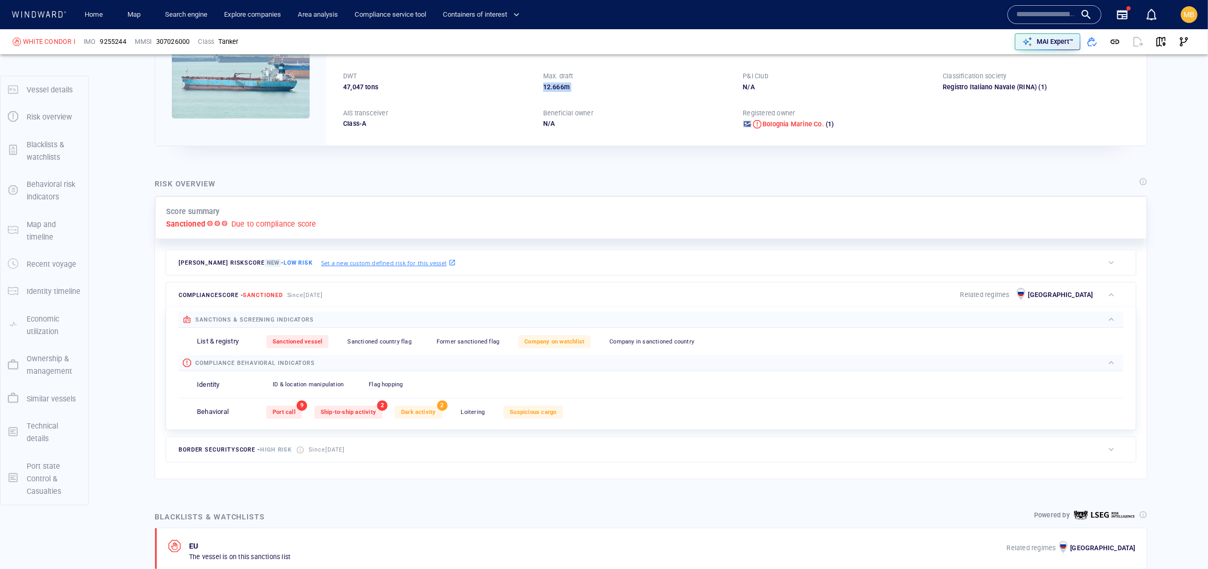
scroll to position [121, 0]
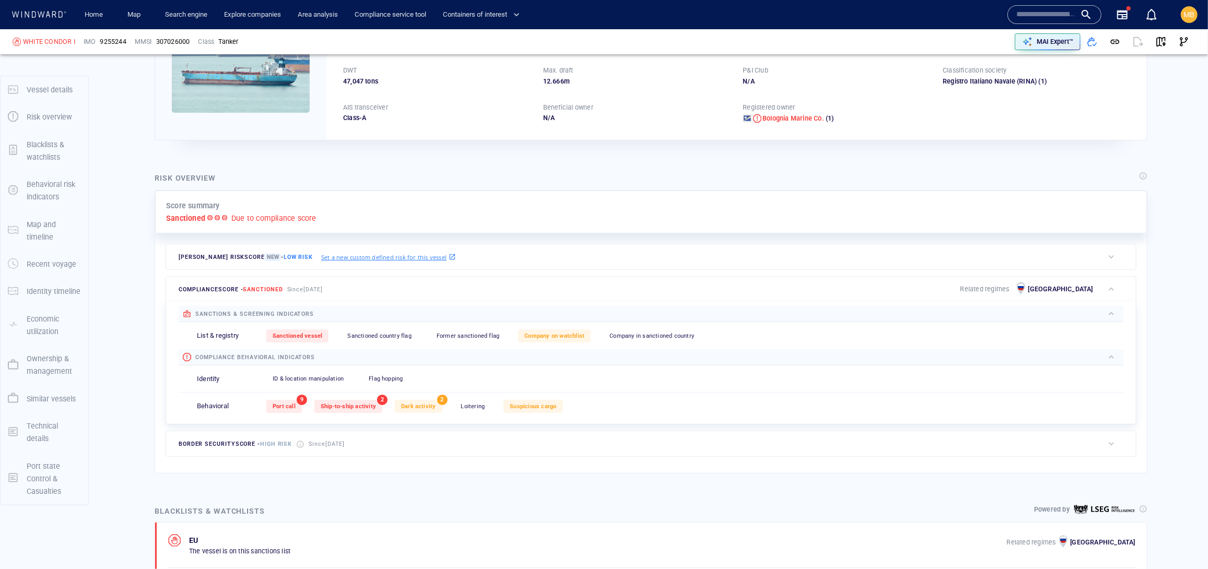
drag, startPoint x: 742, startPoint y: 189, endPoint x: 838, endPoint y: 187, distance: 96.1
click at [838, 139] on div "IMO 9255244 MMSI 307026000 Flag Aruba Call sign P4AB06 Class Tanker Subclass Oi…" at bounding box center [737, 57] width 821 height 165
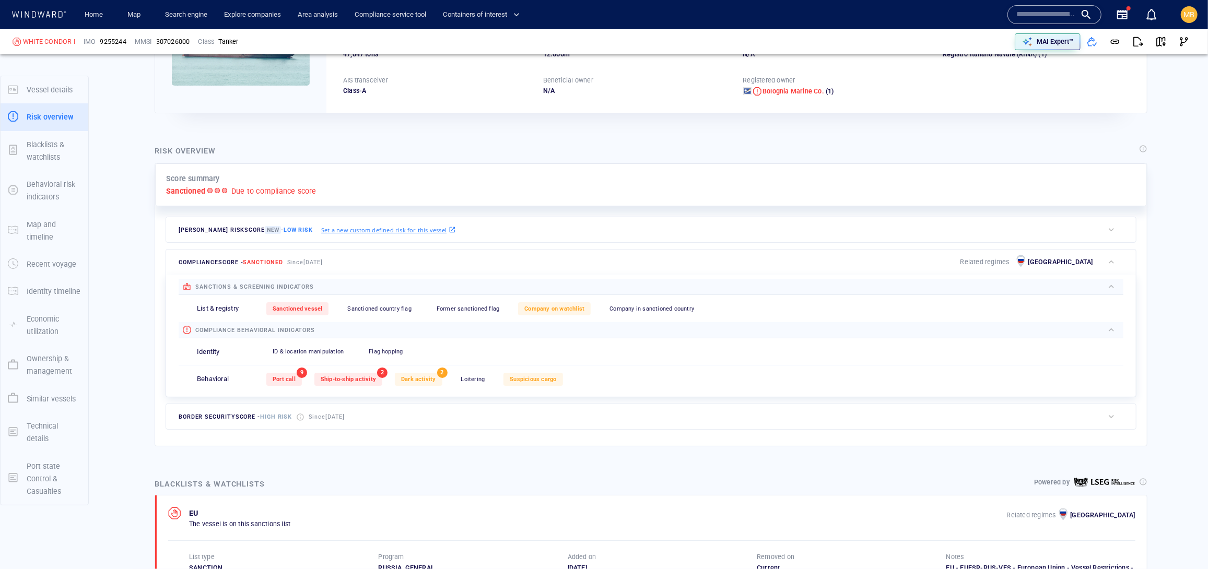
scroll to position [52, 0]
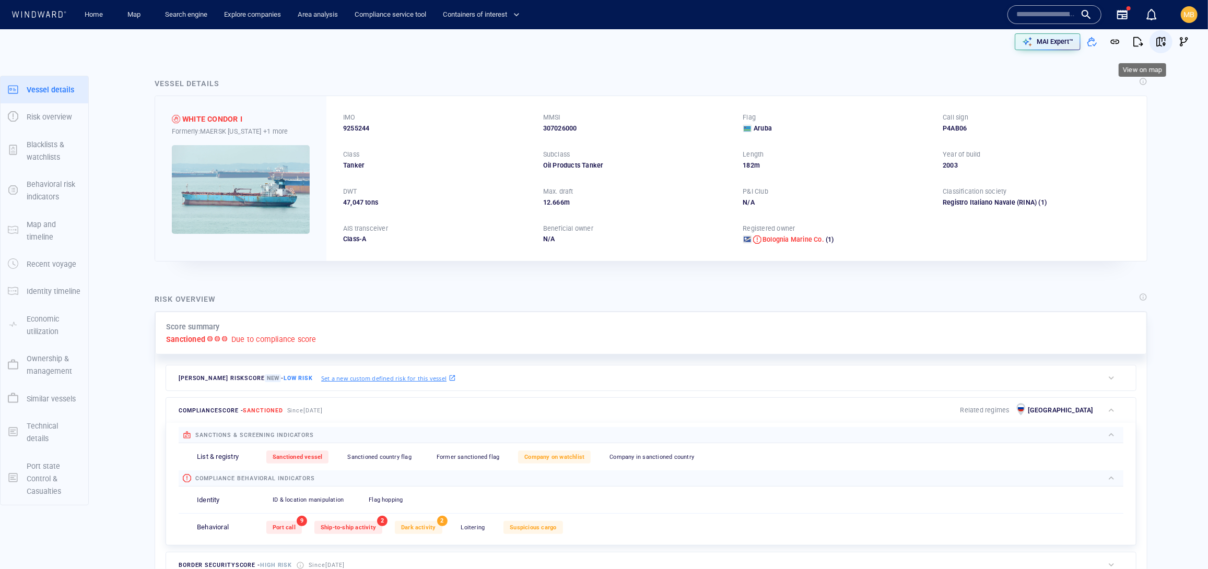
click at [1160, 44] on span "button" at bounding box center [1161, 42] width 10 height 10
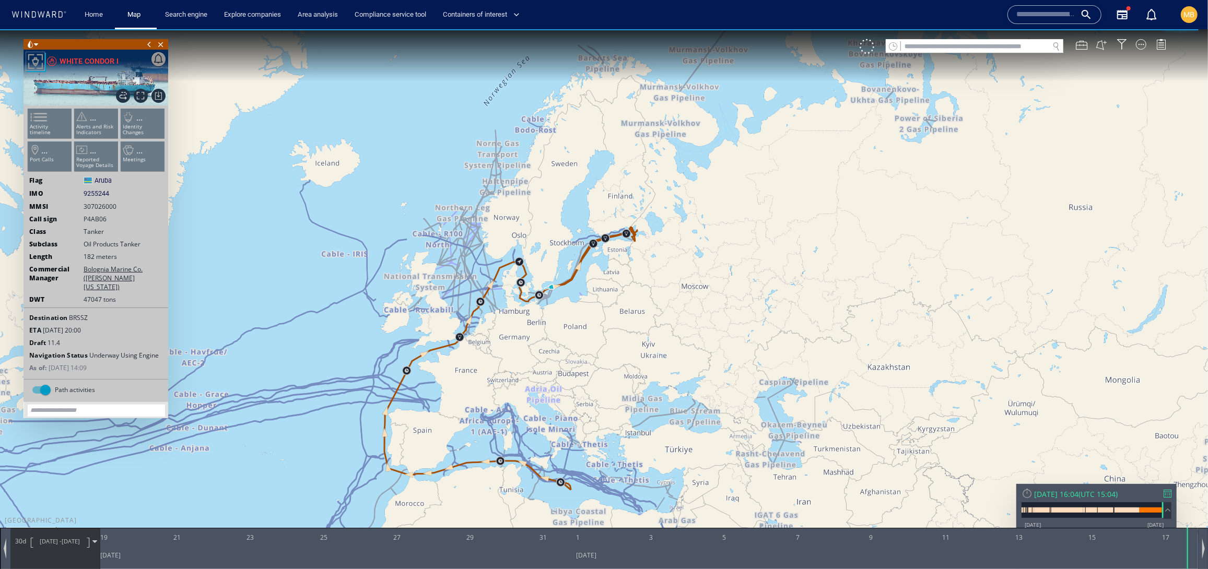
drag, startPoint x: 612, startPoint y: 294, endPoint x: 654, endPoint y: 297, distance: 41.9
click at [654, 297] on canvas "Map" at bounding box center [604, 294] width 1208 height 530
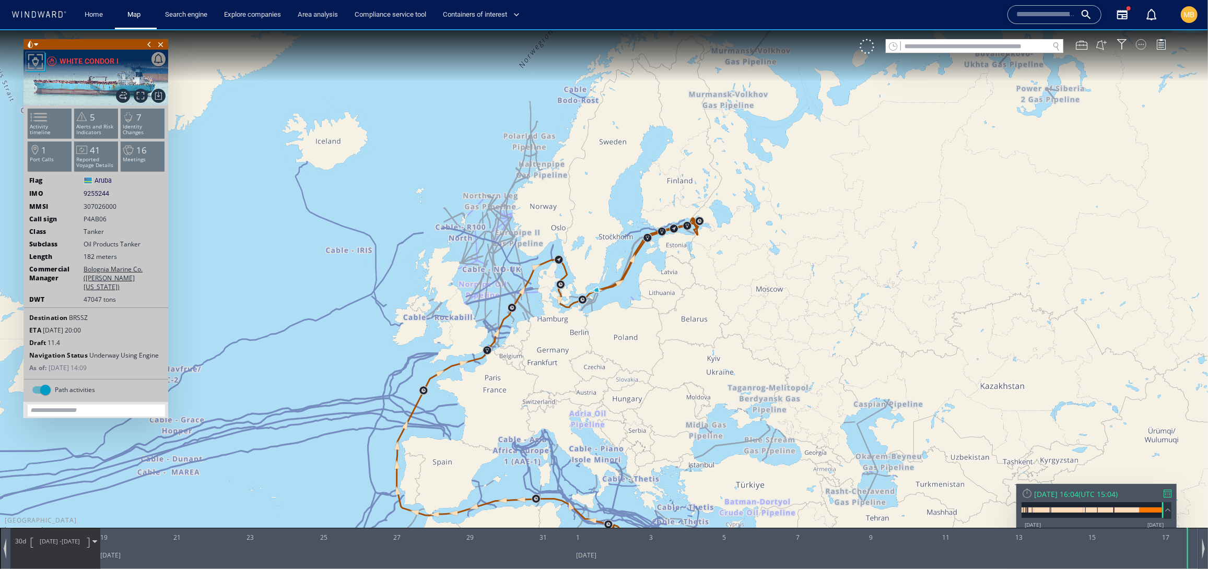
click at [1139, 46] on div at bounding box center [1141, 44] width 10 height 10
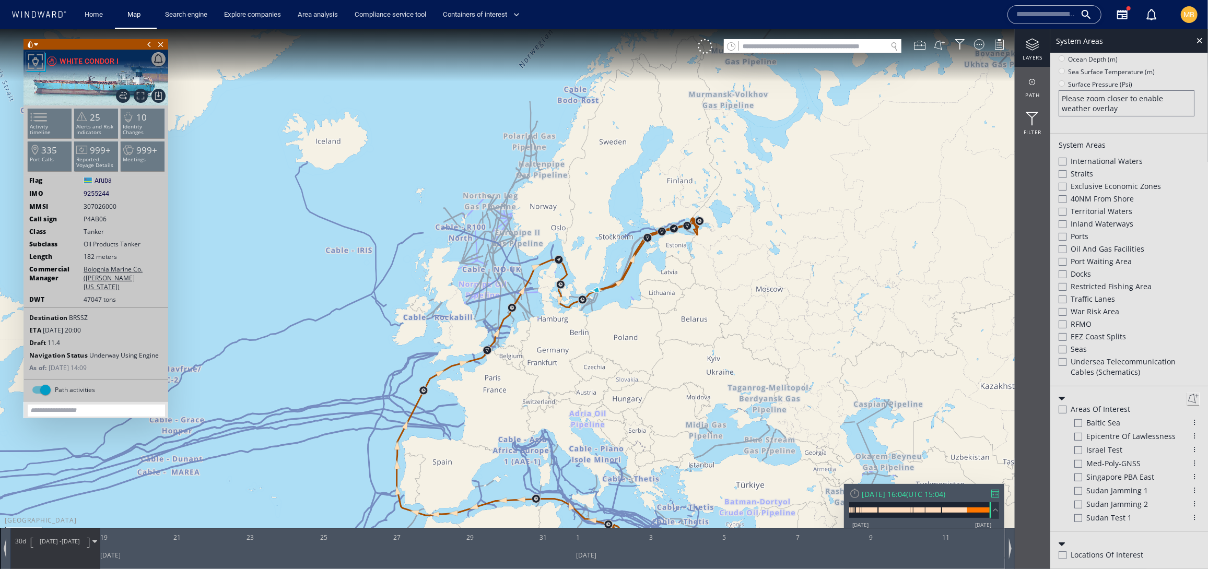
scroll to position [464, 0]
drag, startPoint x: 638, startPoint y: 367, endPoint x: 707, endPoint y: 345, distance: 71.9
click at [707, 345] on canvas "Map" at bounding box center [604, 294] width 1208 height 530
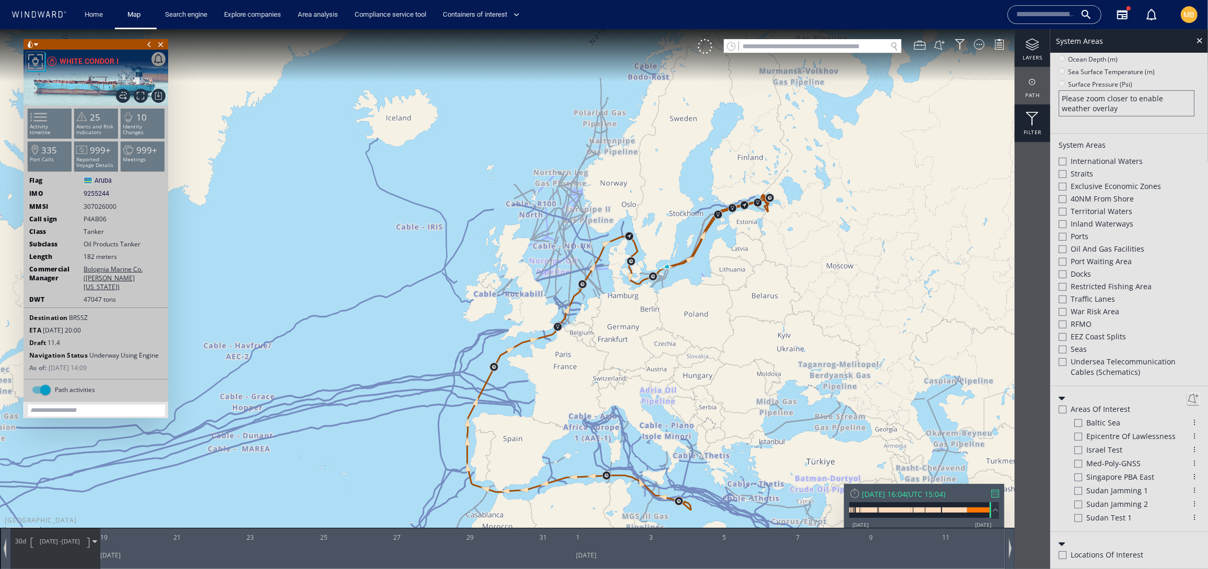
click at [1034, 117] on div at bounding box center [1033, 119] width 36 height 14
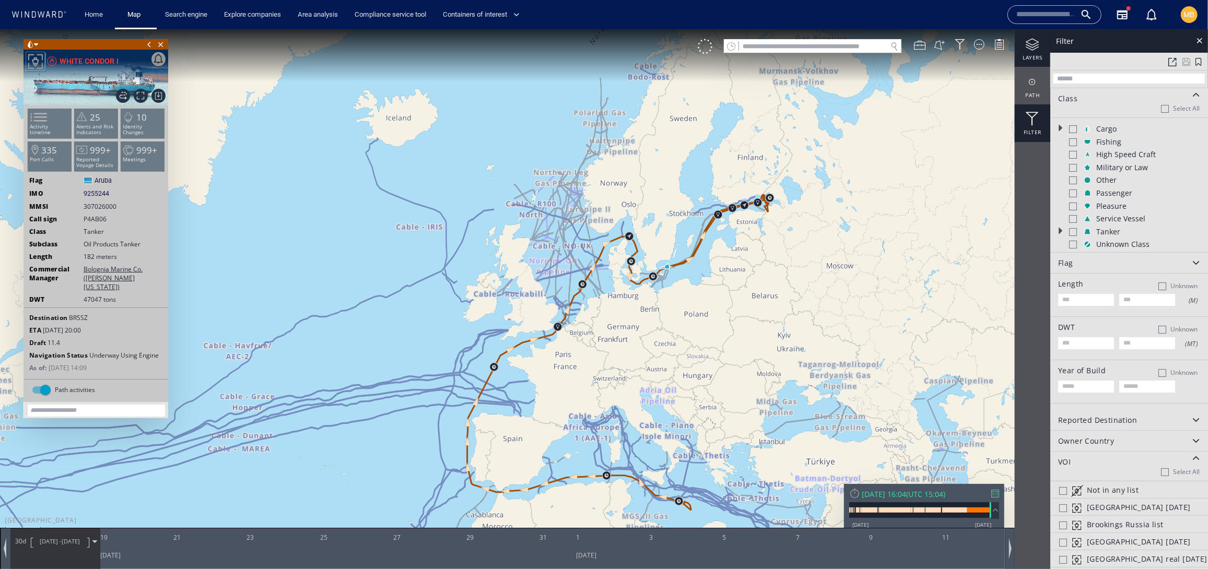
click at [1033, 50] on div at bounding box center [1033, 44] width 36 height 13
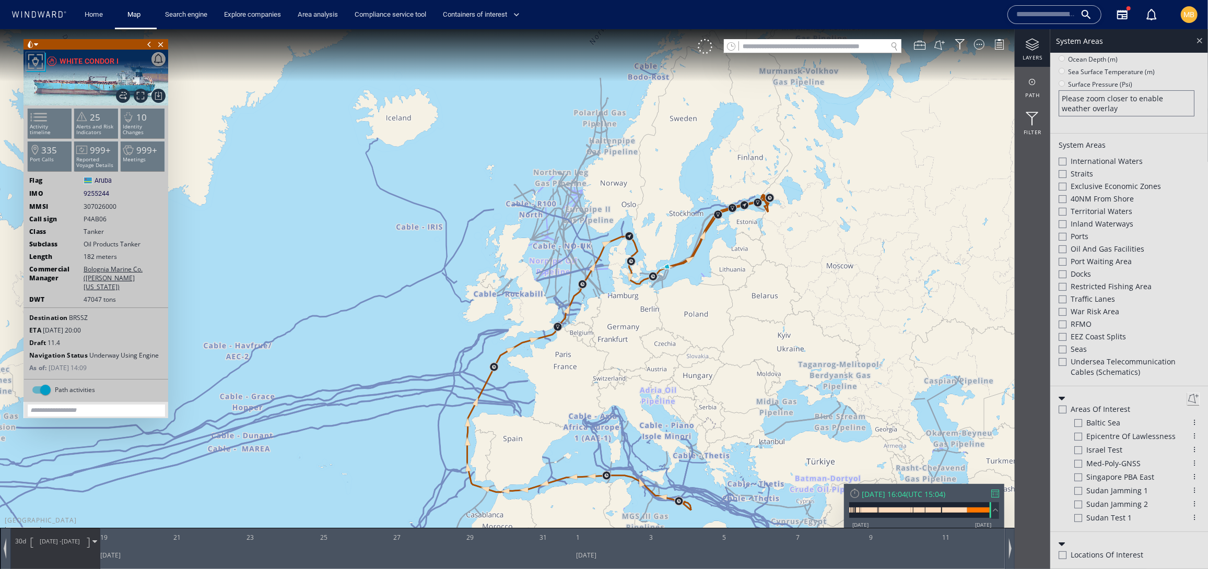
click at [1202, 40] on div at bounding box center [1200, 40] width 12 height 12
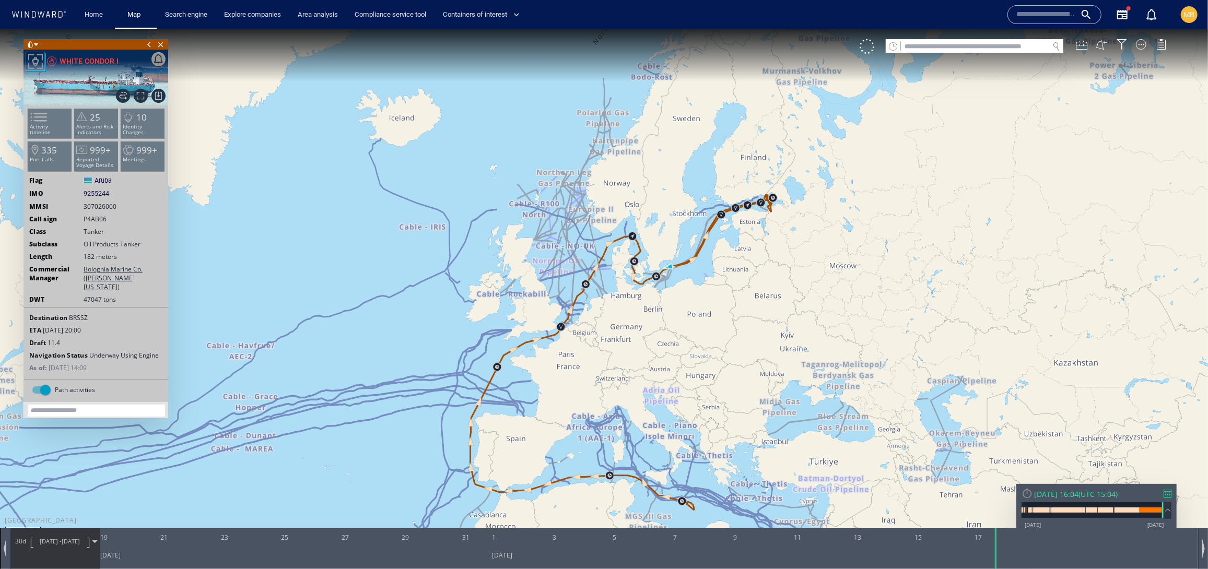
drag, startPoint x: 1072, startPoint y: 81, endPoint x: 1246, endPoint y: 46, distance: 177.6
click at [1208, 46] on html "300km © Mapbox © OpenStreetMap Improve this map 0 0 17 August 2025 19 21 23 25 …" at bounding box center [604, 299] width 1208 height 540
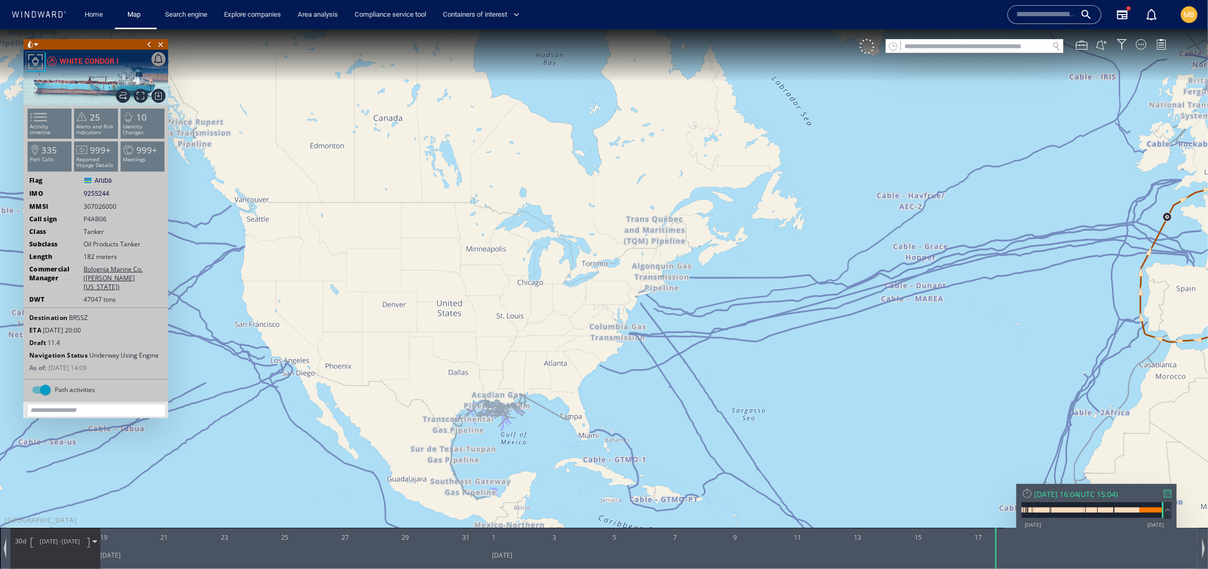
click at [1164, 77] on canvas "Map" at bounding box center [604, 294] width 1208 height 530
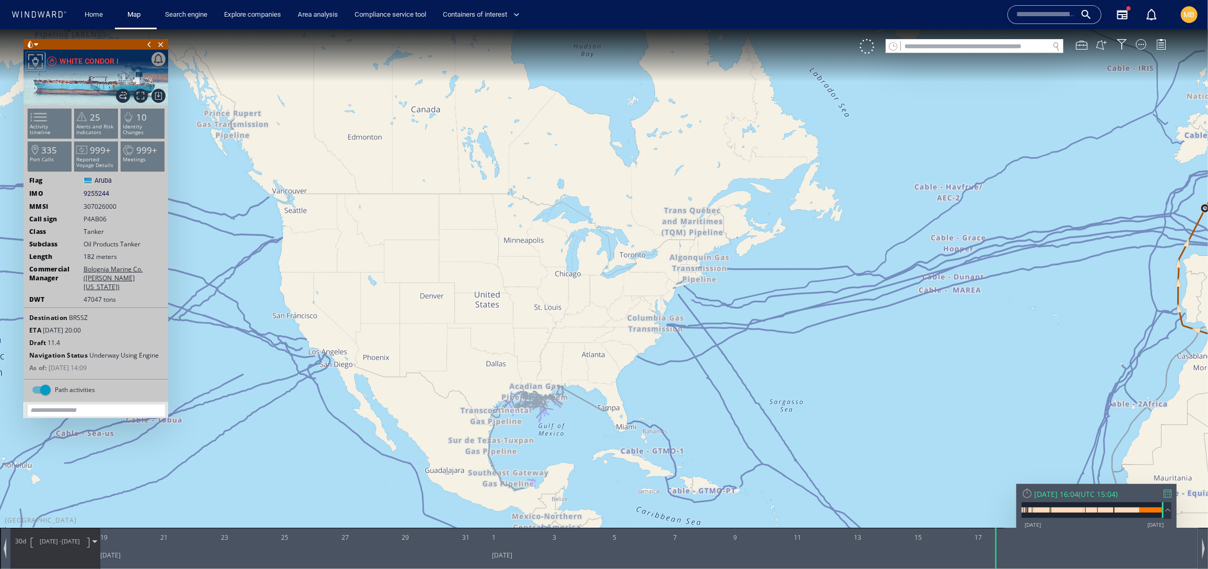
drag, startPoint x: 1037, startPoint y: 236, endPoint x: 837, endPoint y: 246, distance: 199.8
click at [838, 244] on canvas "Map" at bounding box center [604, 294] width 1208 height 530
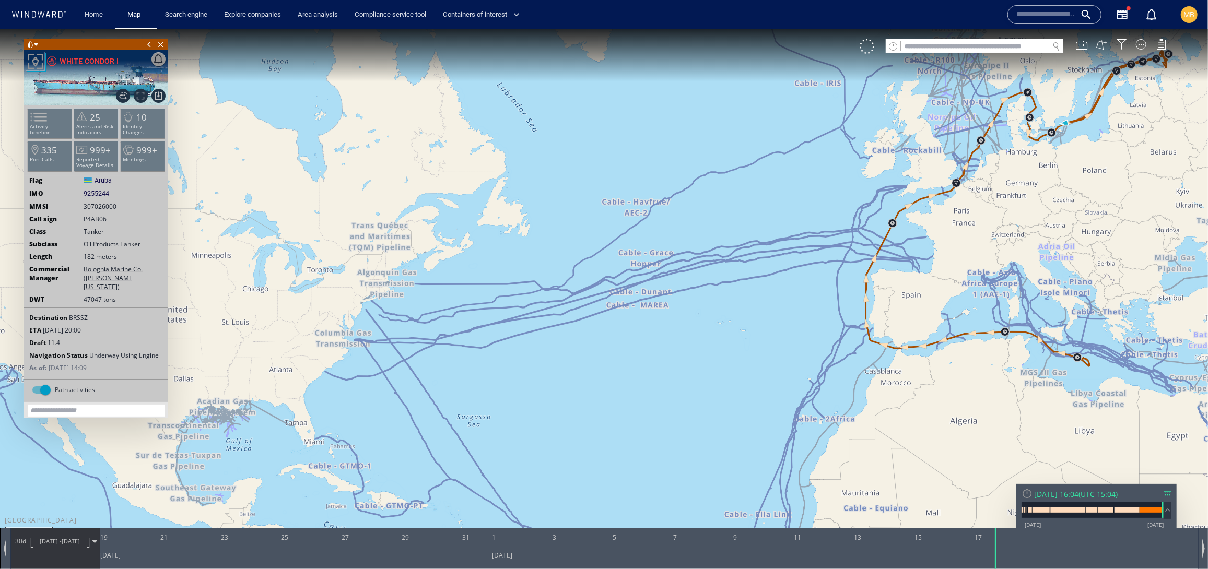
drag, startPoint x: 765, startPoint y: 248, endPoint x: 573, endPoint y: 263, distance: 193.3
click at [573, 262] on canvas "Map" at bounding box center [604, 294] width 1208 height 530
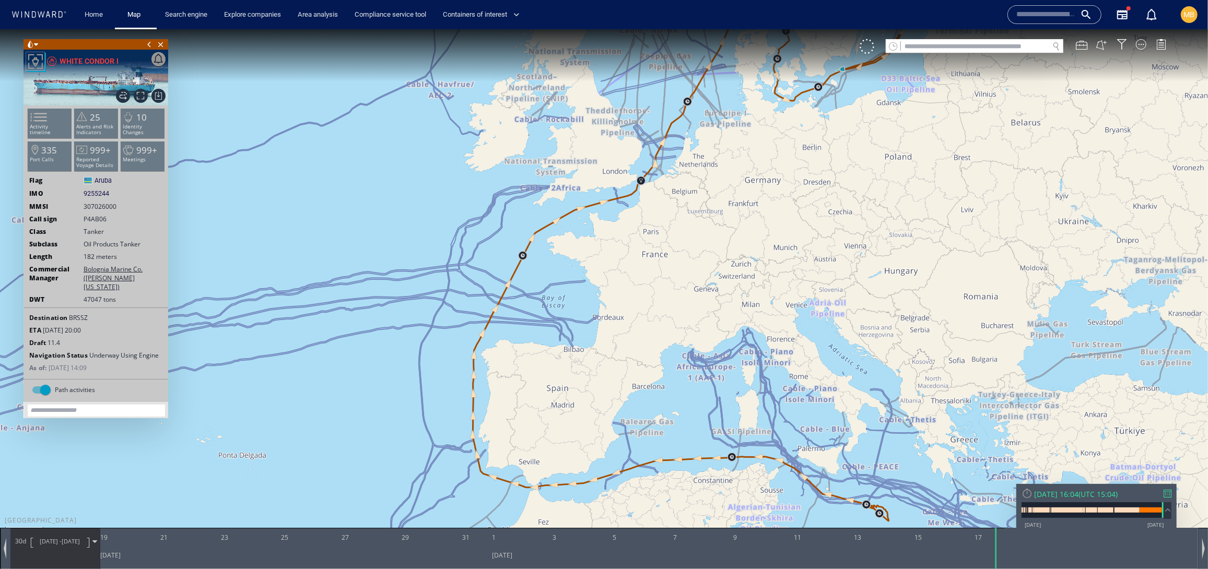
drag, startPoint x: 709, startPoint y: 188, endPoint x: 680, endPoint y: 293, distance: 108.6
click at [680, 293] on canvas "Map" at bounding box center [604, 294] width 1208 height 530
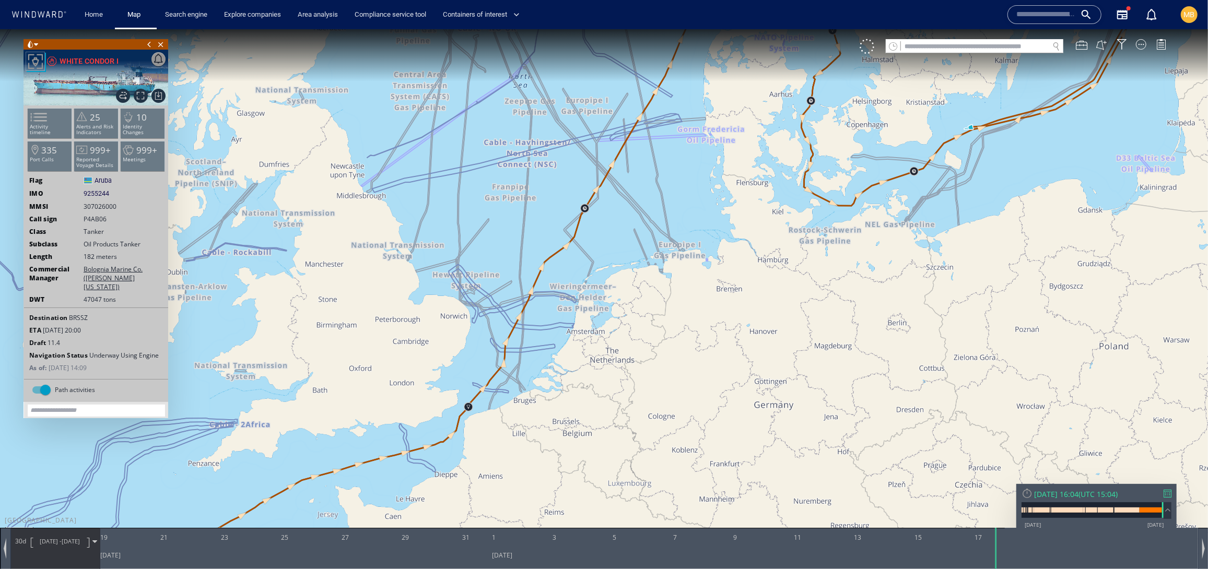
drag, startPoint x: 684, startPoint y: 289, endPoint x: 586, endPoint y: 388, distance: 139.6
click at [586, 388] on canvas "Map" at bounding box center [604, 294] width 1208 height 530
